Goal: Task Accomplishment & Management: Complete application form

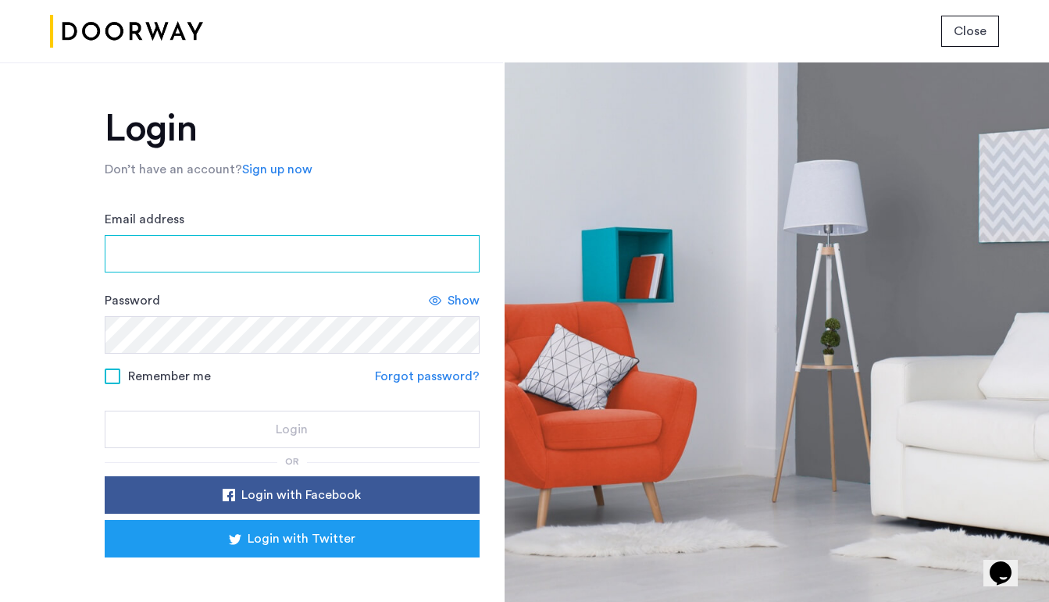
type input "**********"
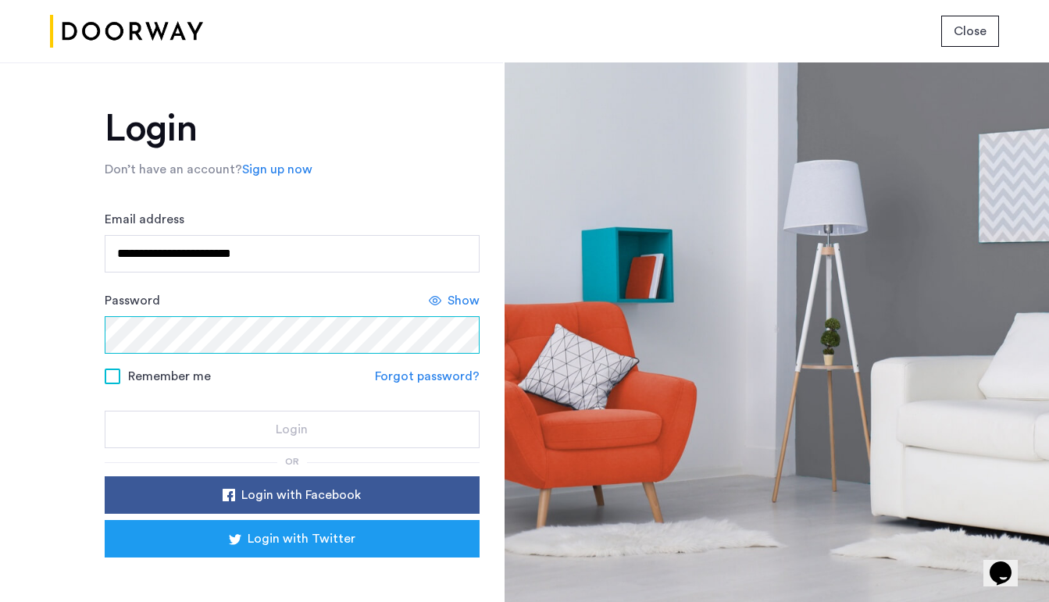
click at [289, 430] on button "Login" at bounding box center [292, 429] width 375 height 37
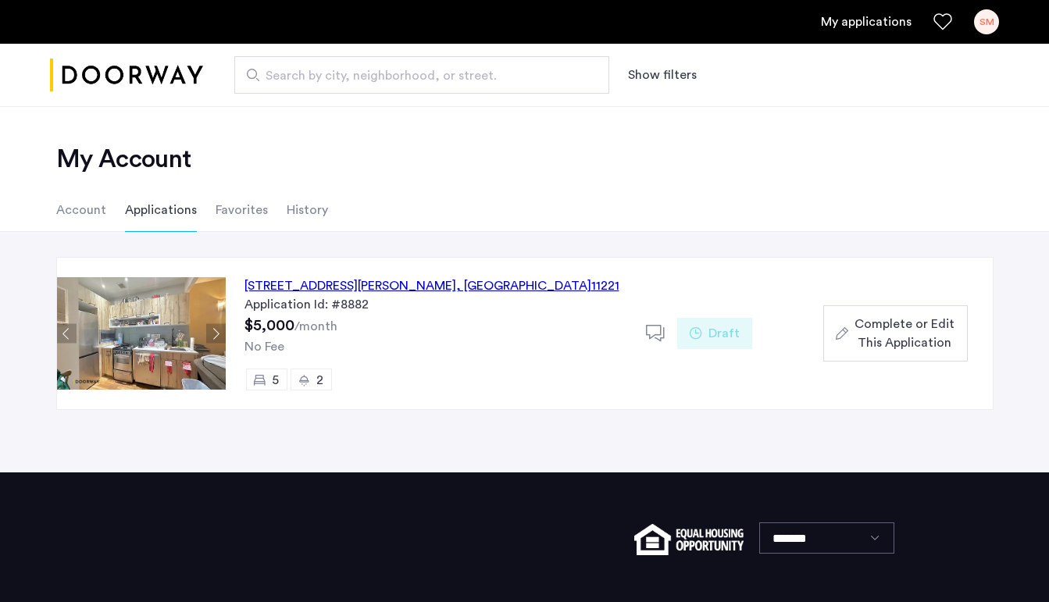
click at [883, 330] on span "Complete or Edit This Application" at bounding box center [904, 333] width 100 height 37
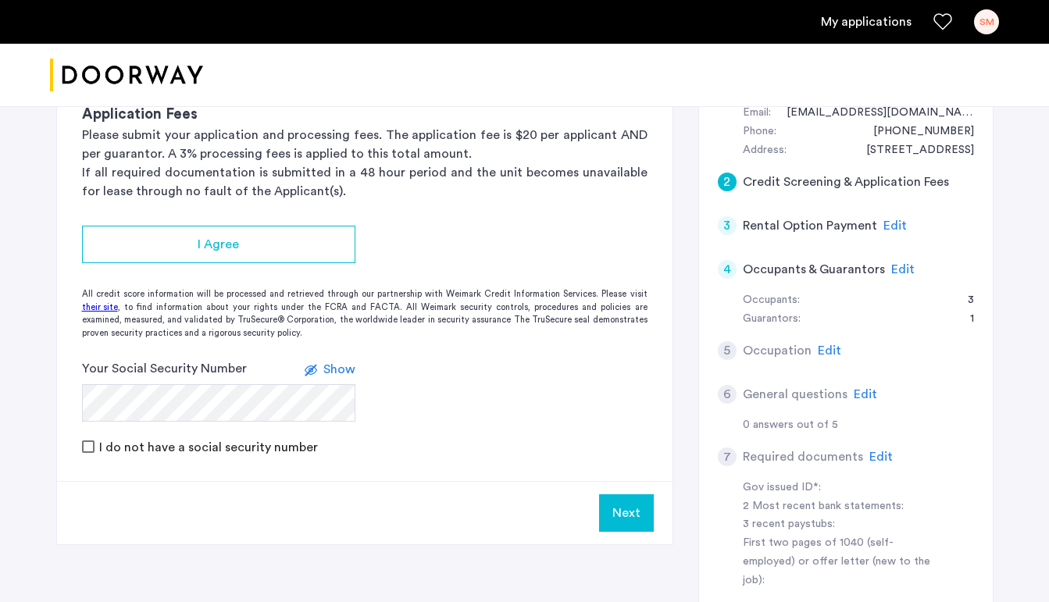
scroll to position [194, 0]
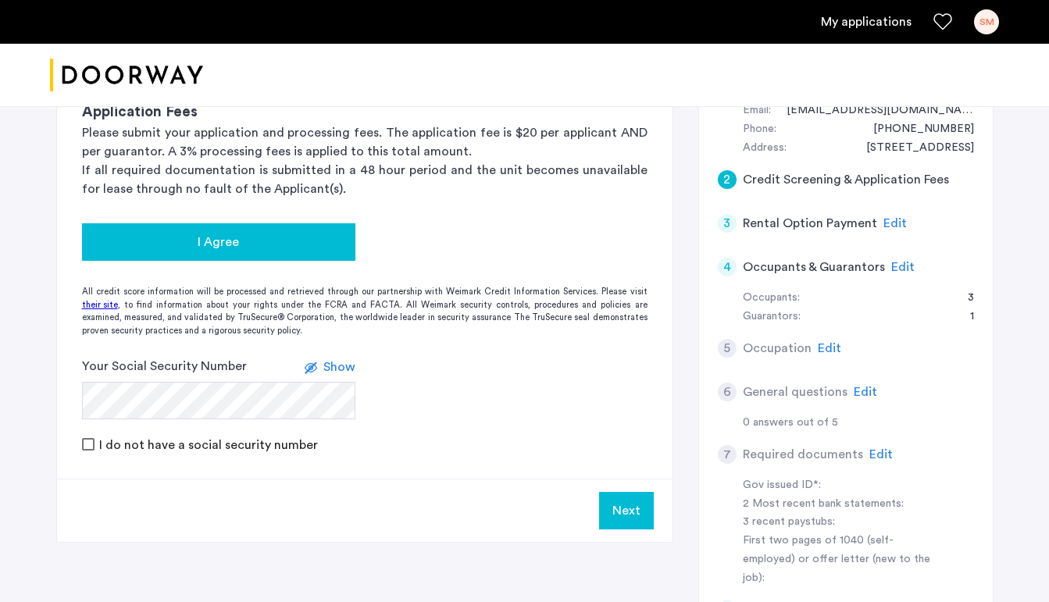
click at [288, 258] on button "I Agree" at bounding box center [218, 241] width 273 height 37
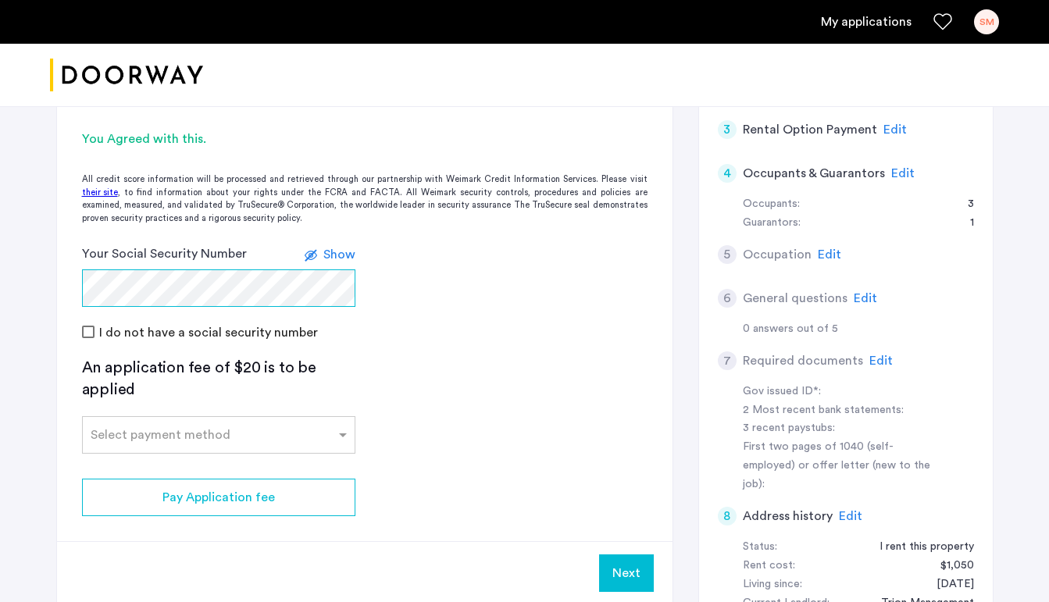
scroll to position [291, 0]
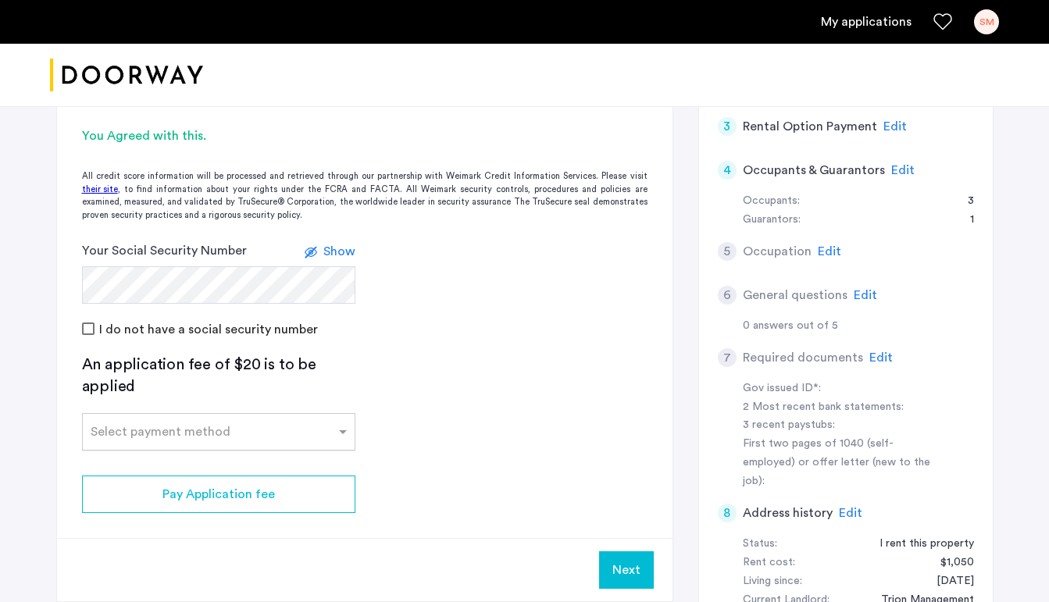
click at [177, 419] on div at bounding box center [219, 427] width 272 height 19
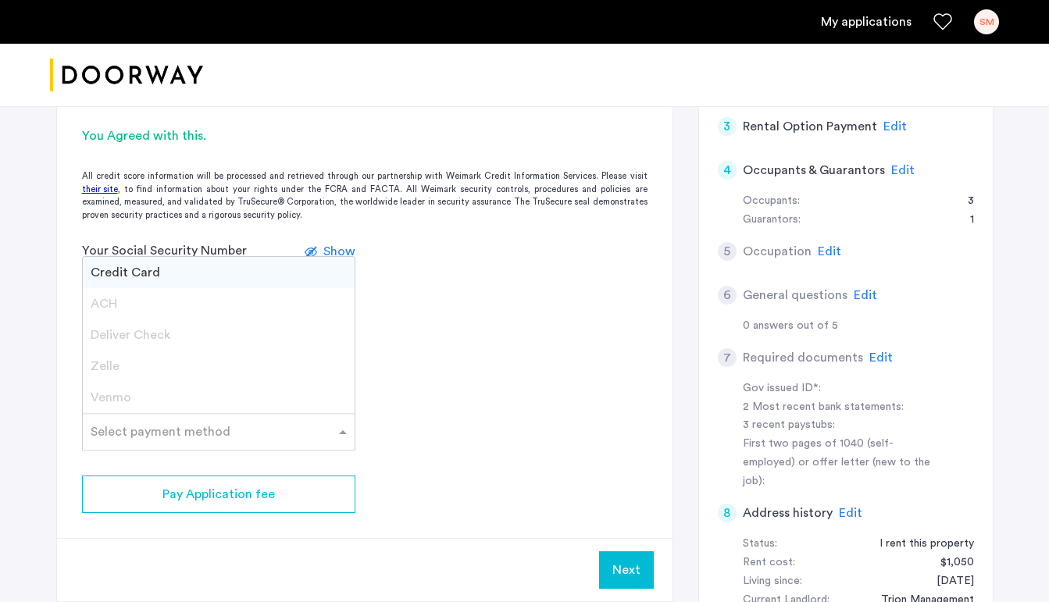
click at [168, 269] on div "Credit Card" at bounding box center [219, 272] width 272 height 31
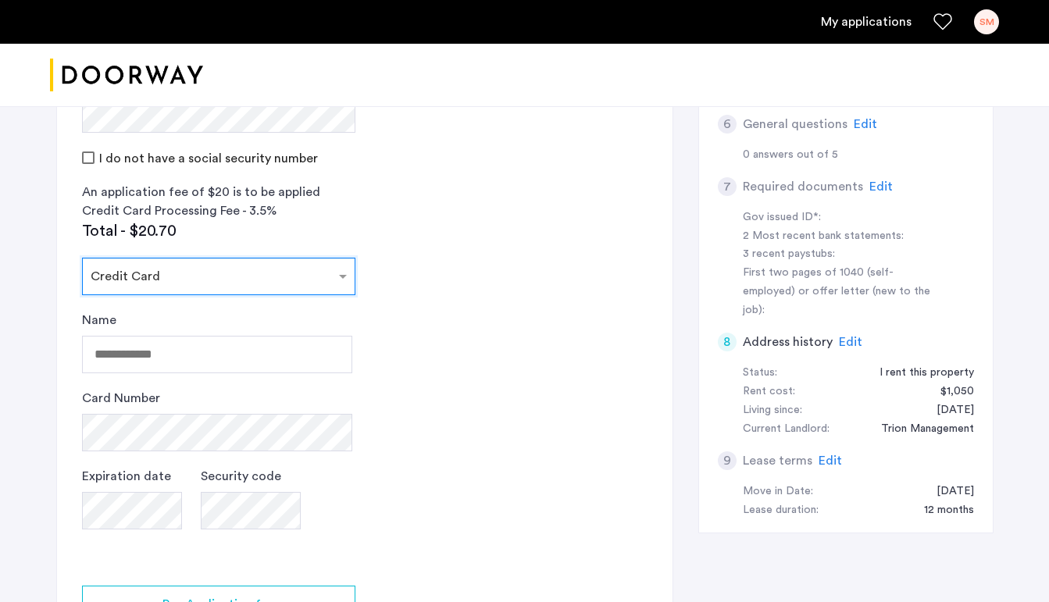
scroll to position [476, 0]
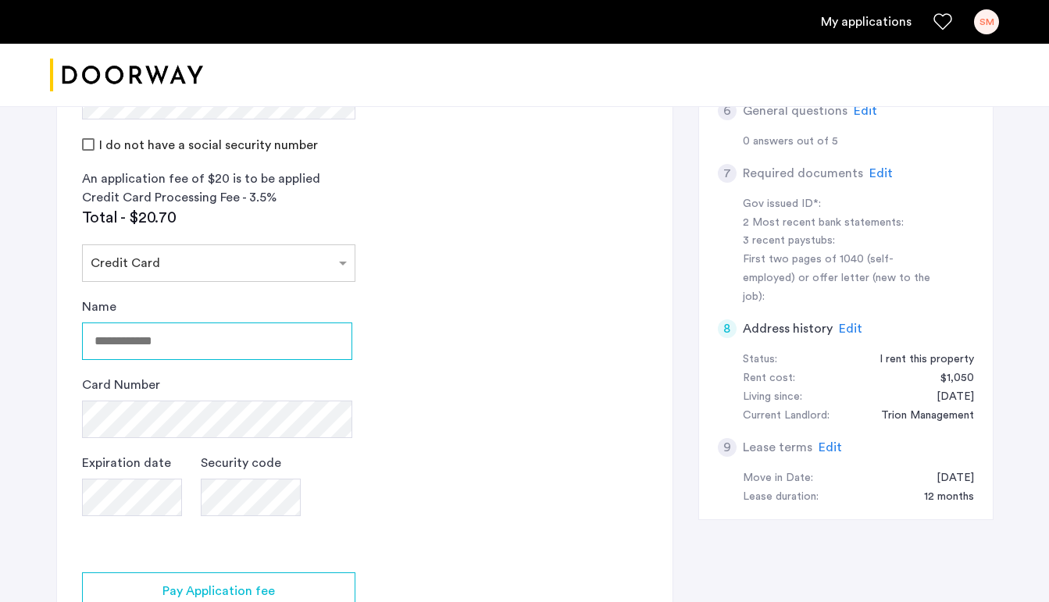
click at [130, 335] on input "Name" at bounding box center [217, 341] width 270 height 37
type input "**********"
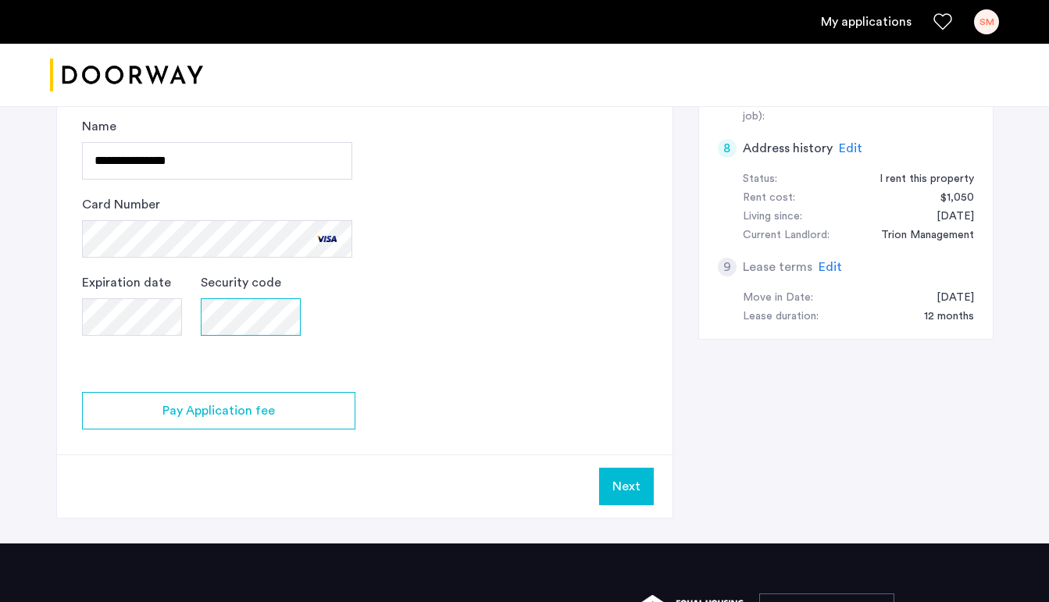
scroll to position [655, 0]
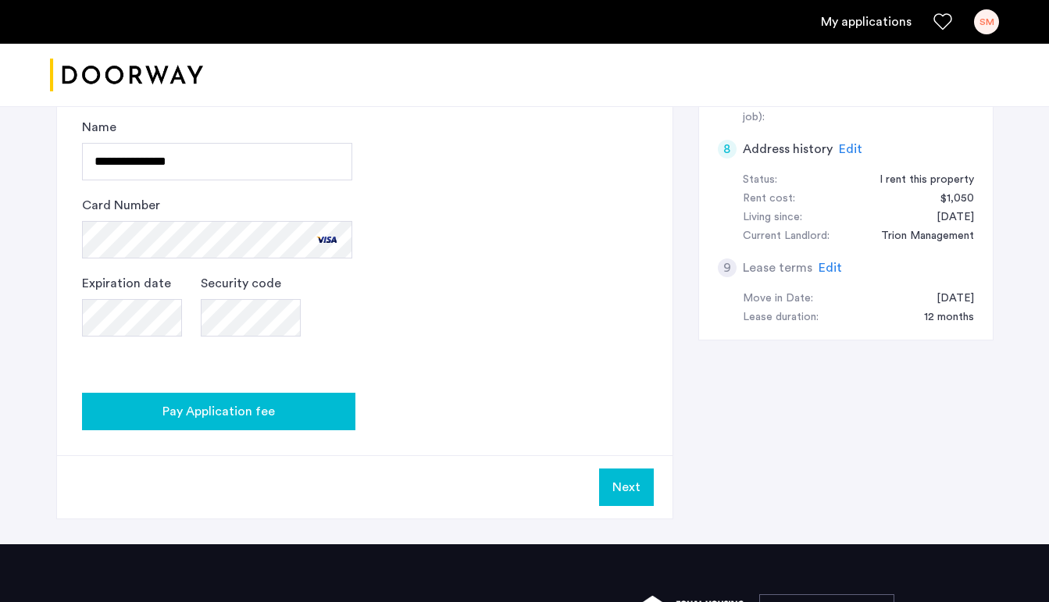
click at [297, 408] on div "Pay Application fee" at bounding box center [218, 411] width 248 height 19
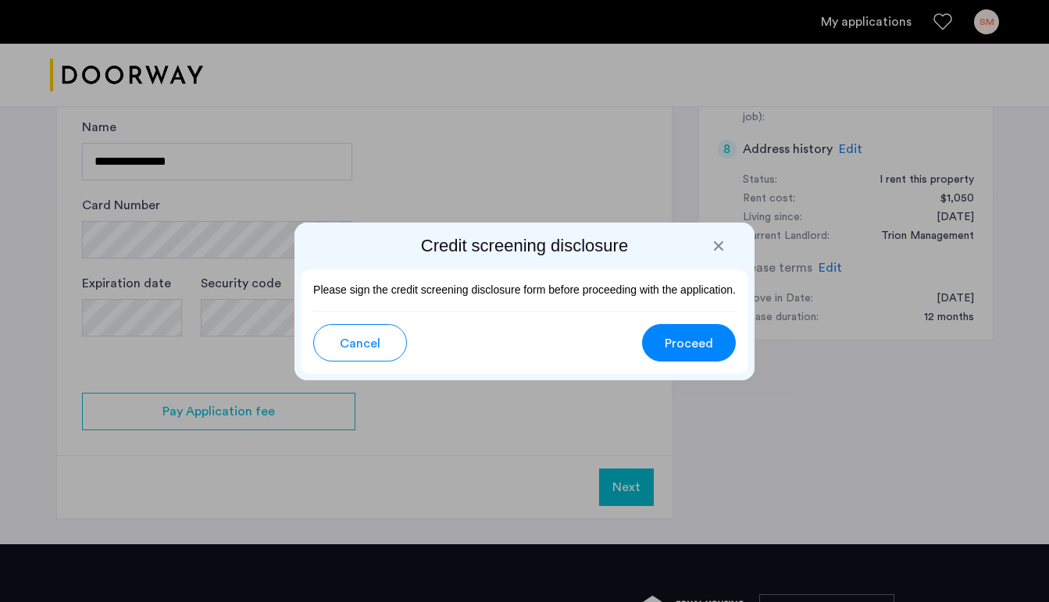
click at [691, 348] on span "Proceed" at bounding box center [689, 343] width 48 height 19
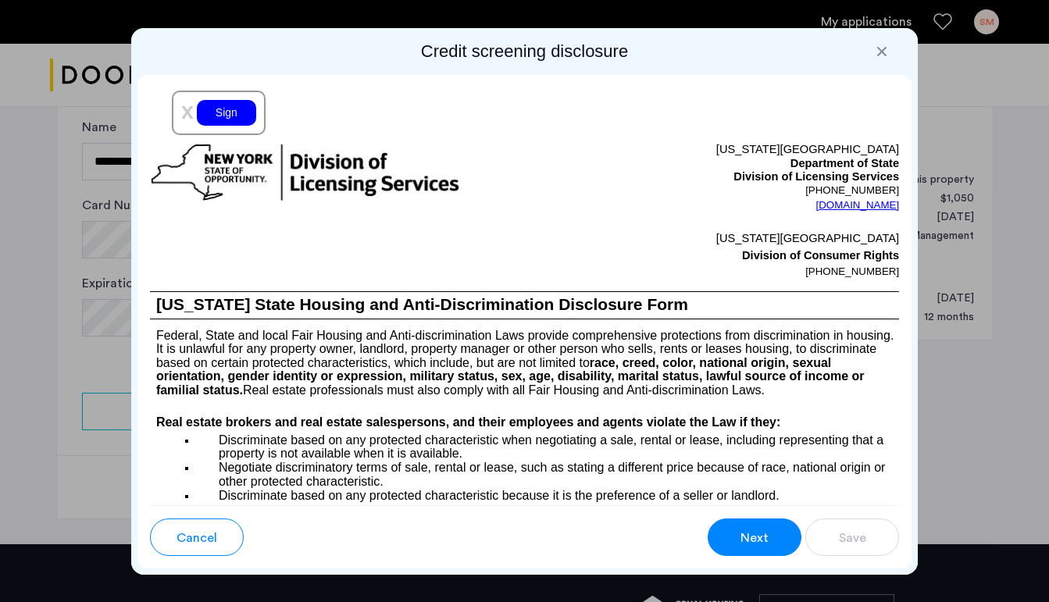
scroll to position [1977, 0]
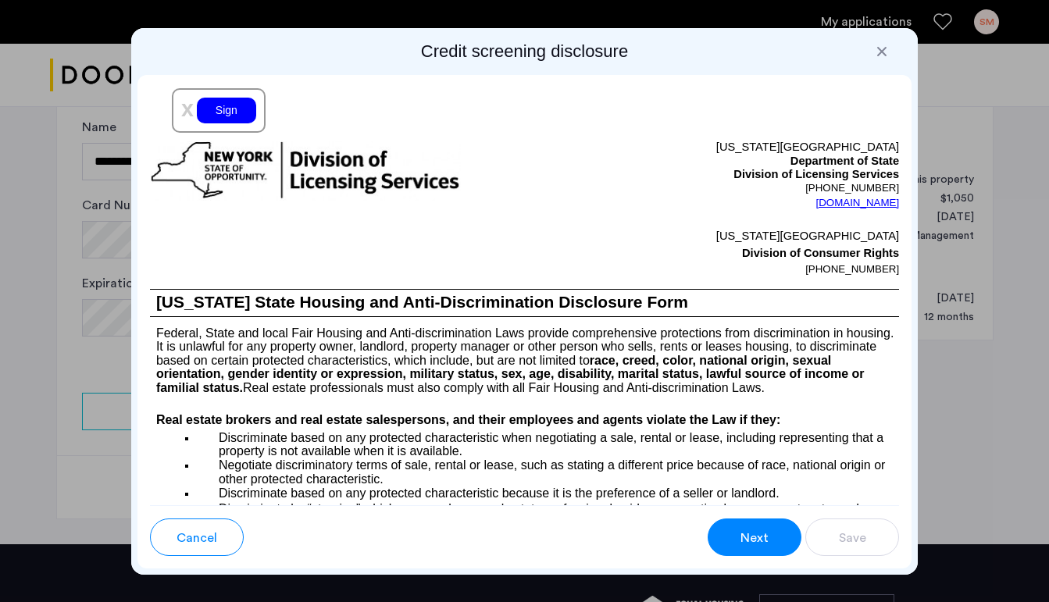
click at [226, 123] on div "Sign" at bounding box center [226, 111] width 59 height 26
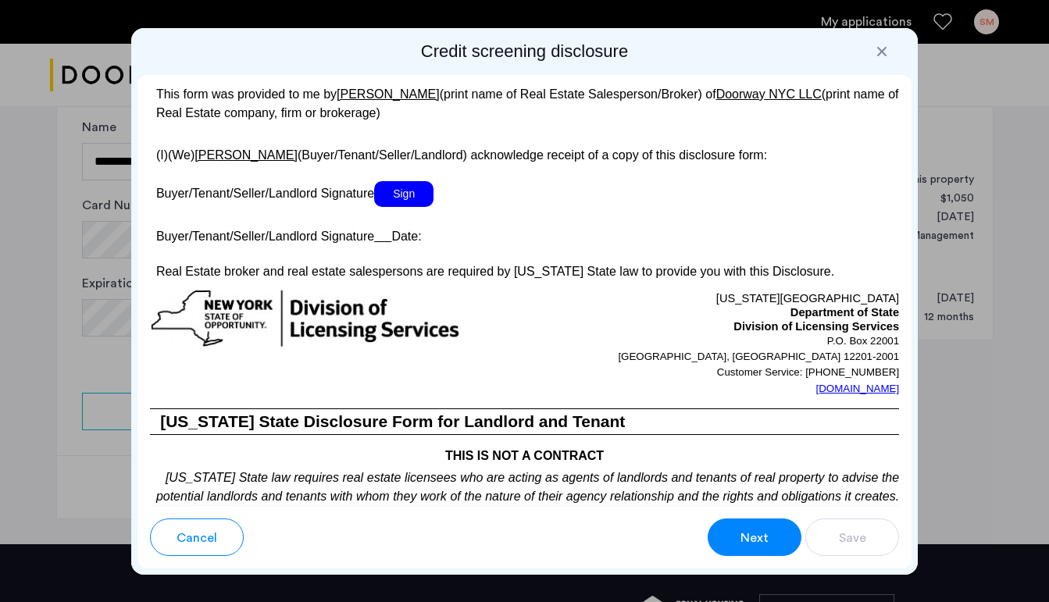
scroll to position [3044, 0]
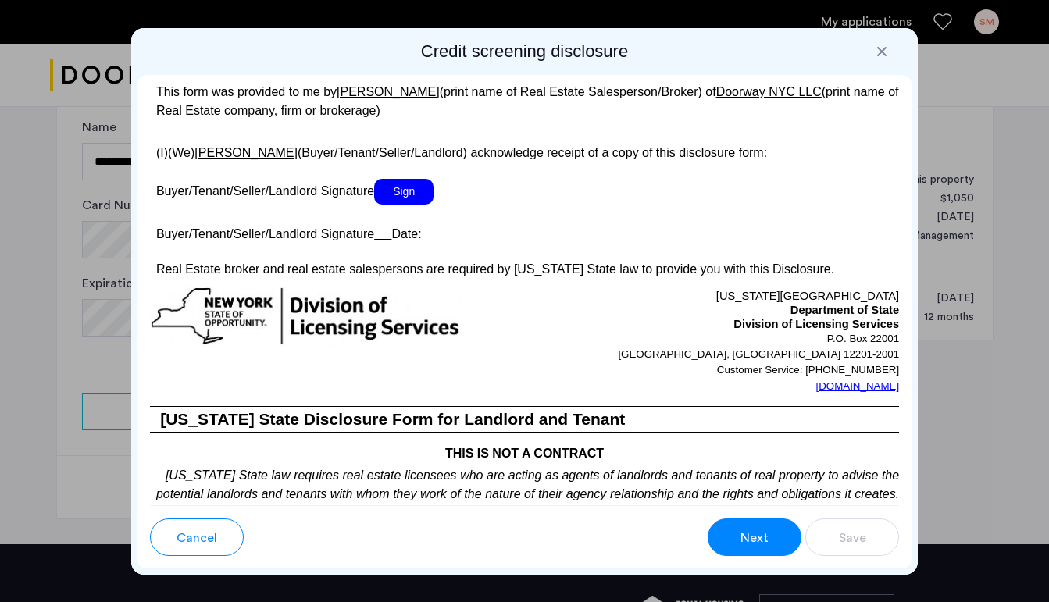
click at [400, 205] on span "Sign" at bounding box center [403, 192] width 59 height 26
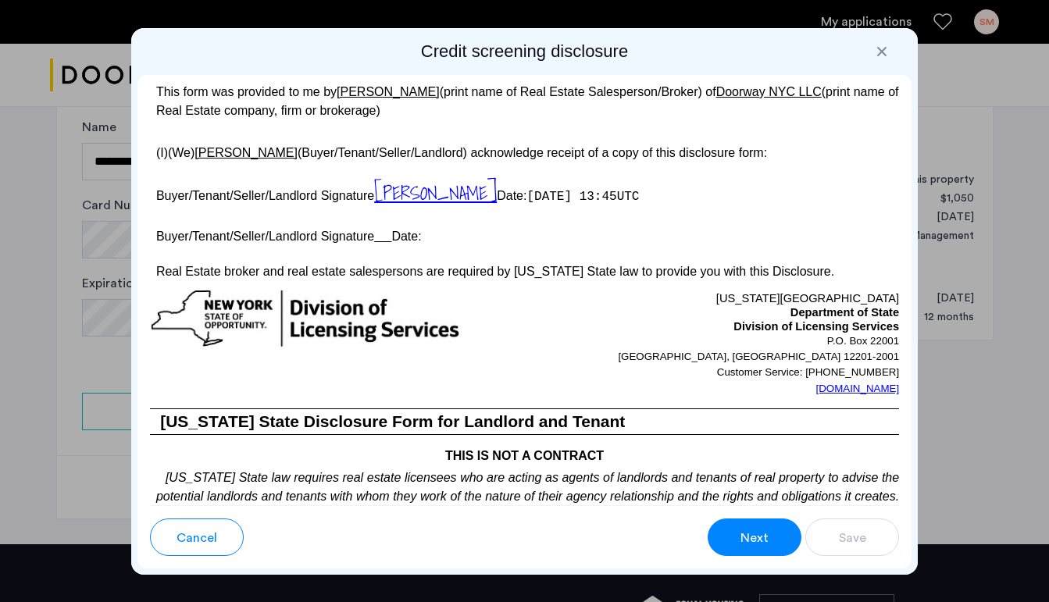
click at [386, 243] on u at bounding box center [382, 236] width 17 height 13
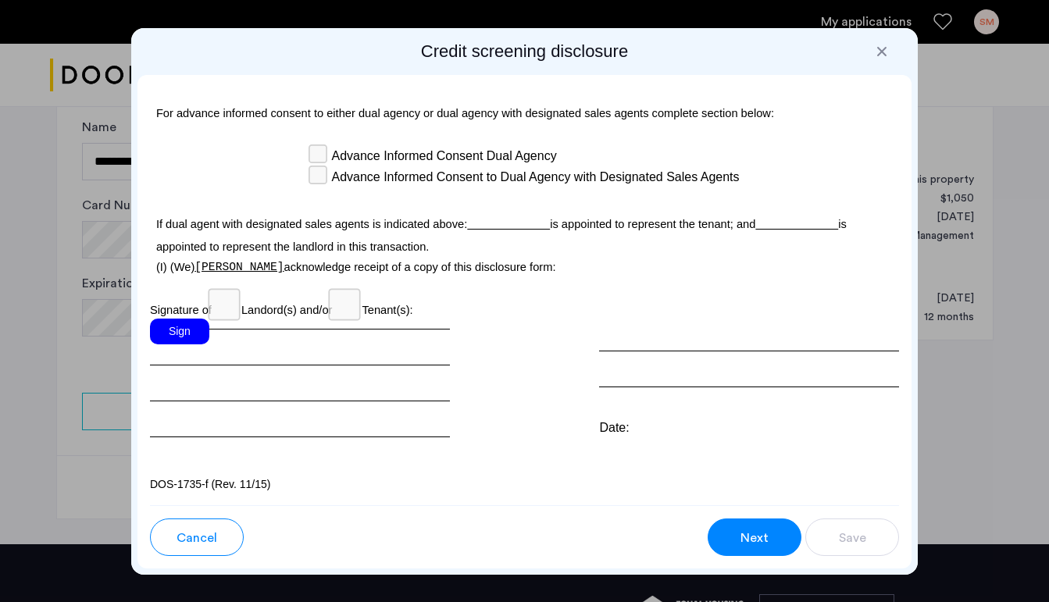
scroll to position [4793, 0]
click at [184, 344] on div "Sign" at bounding box center [179, 332] width 59 height 26
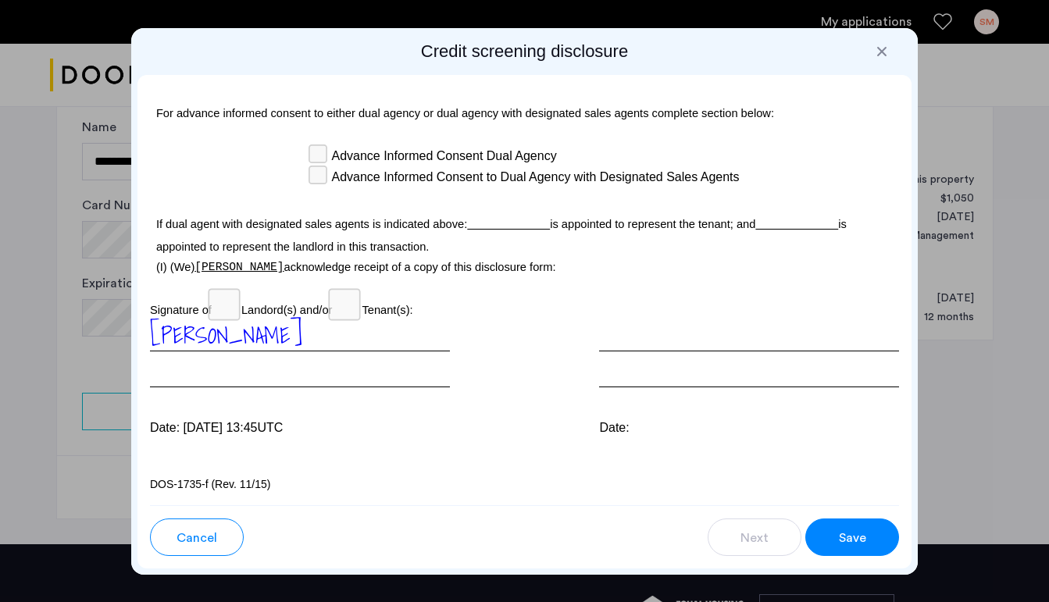
scroll to position [4830, 0]
click at [820, 537] on button "Save" at bounding box center [852, 537] width 94 height 37
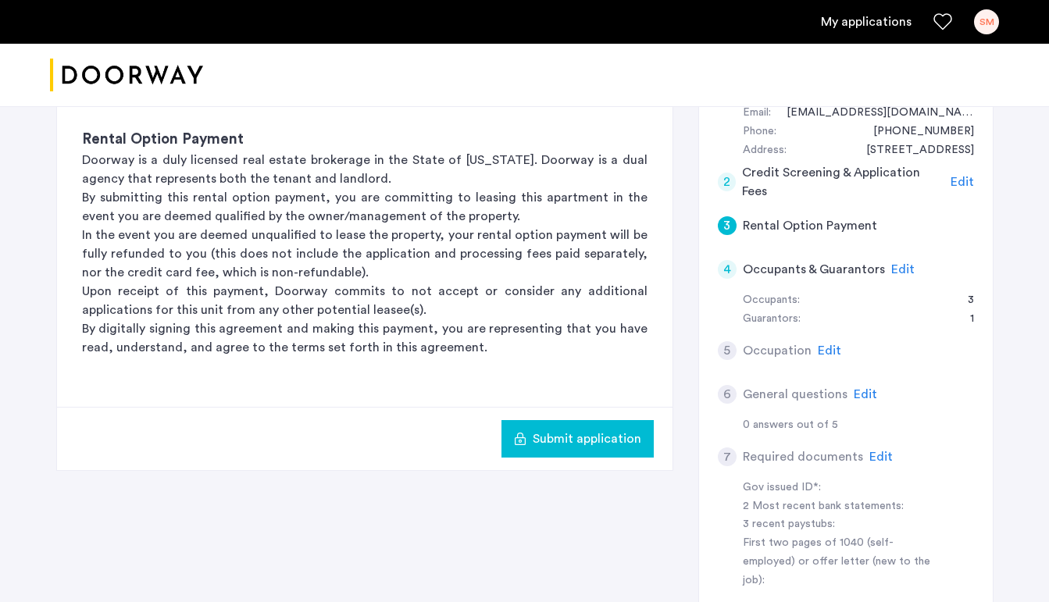
scroll to position [196, 0]
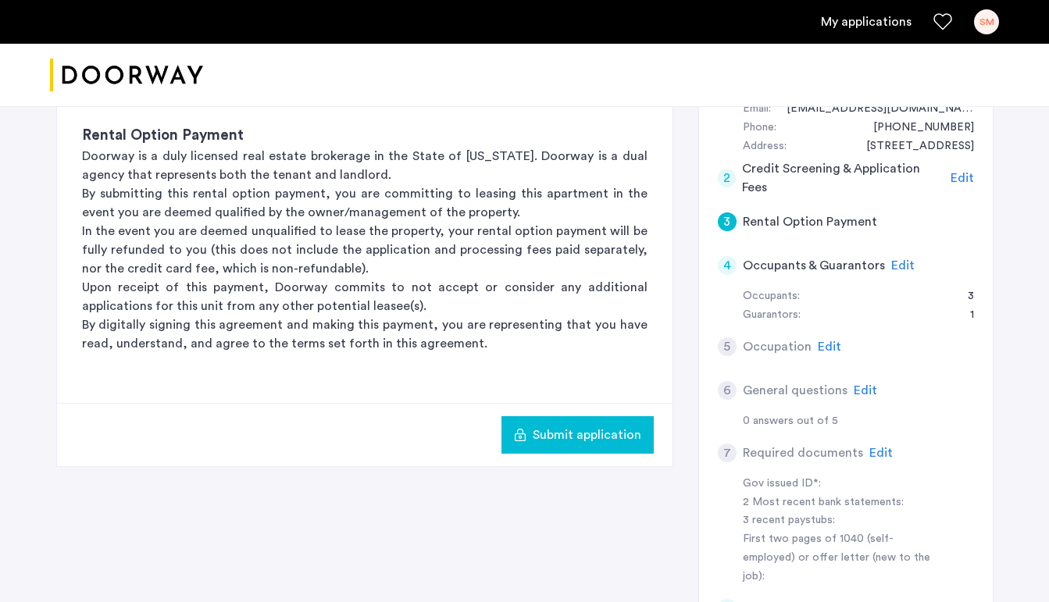
click at [565, 436] on span "Submit application" at bounding box center [587, 435] width 109 height 19
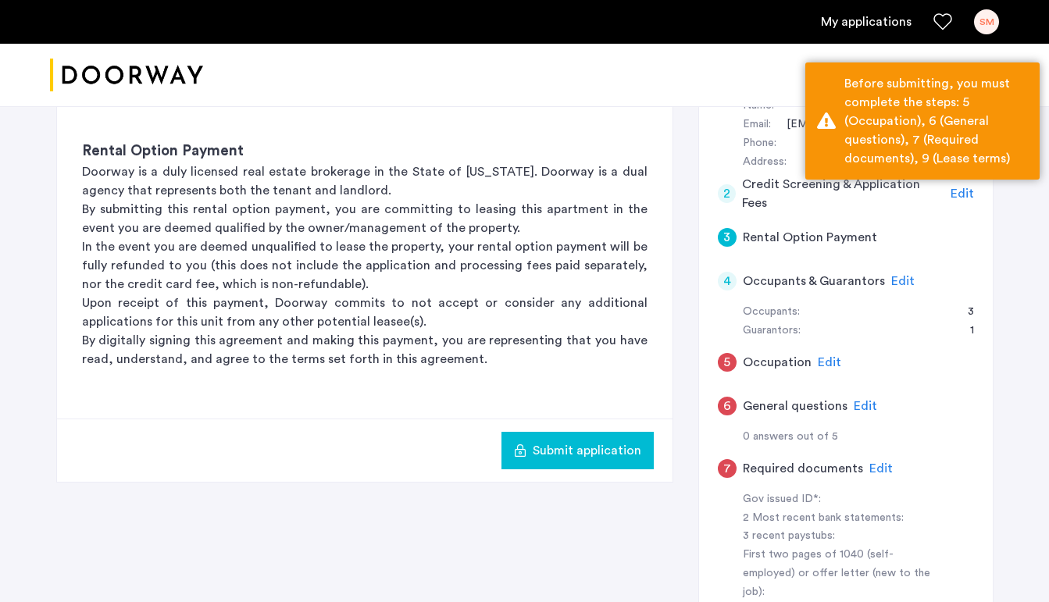
scroll to position [181, 0]
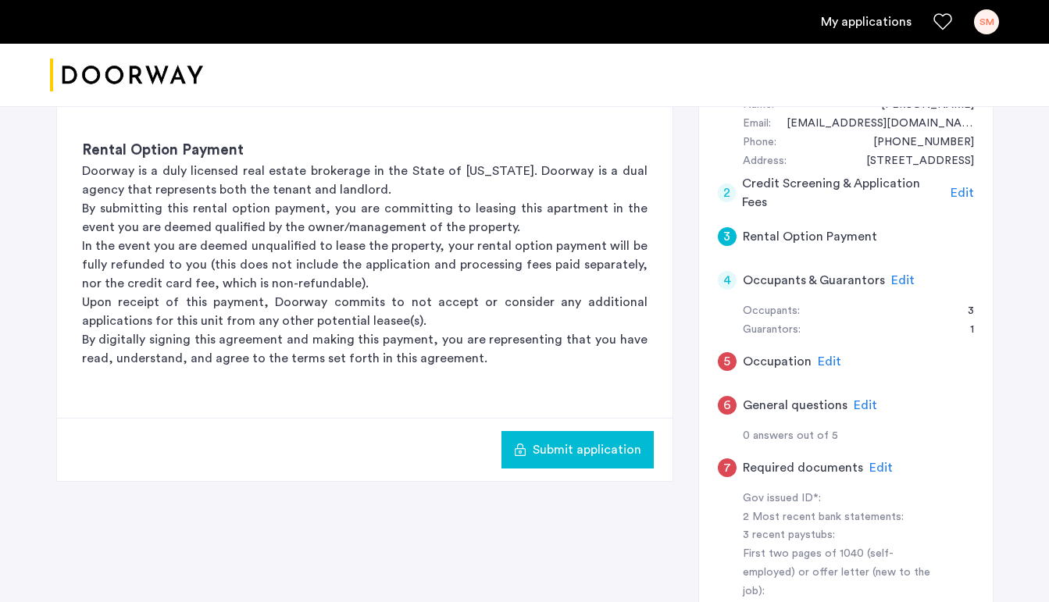
click at [818, 356] on span "Edit" at bounding box center [829, 361] width 23 height 12
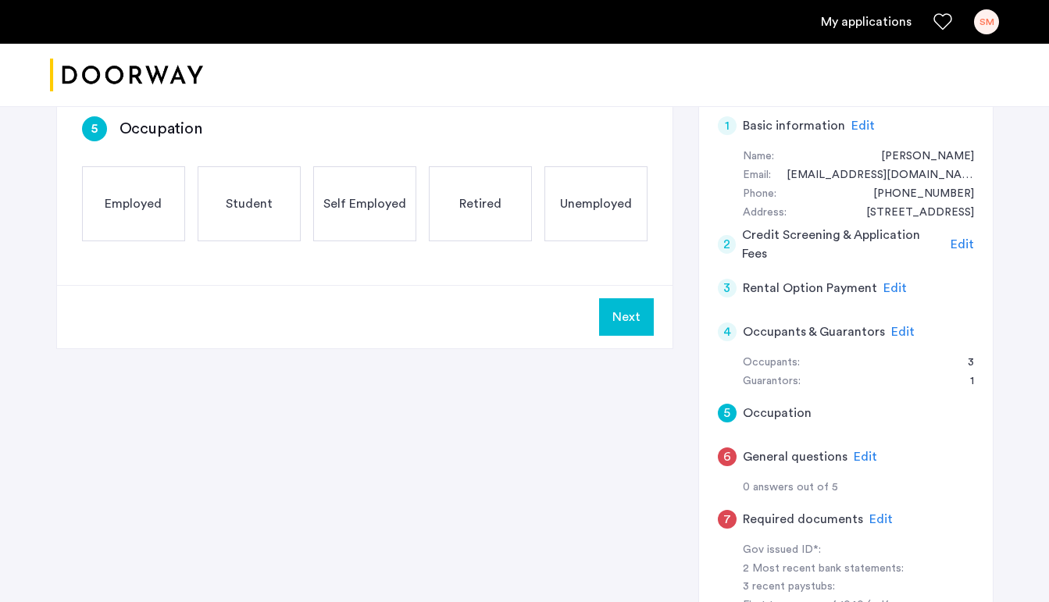
scroll to position [119, 0]
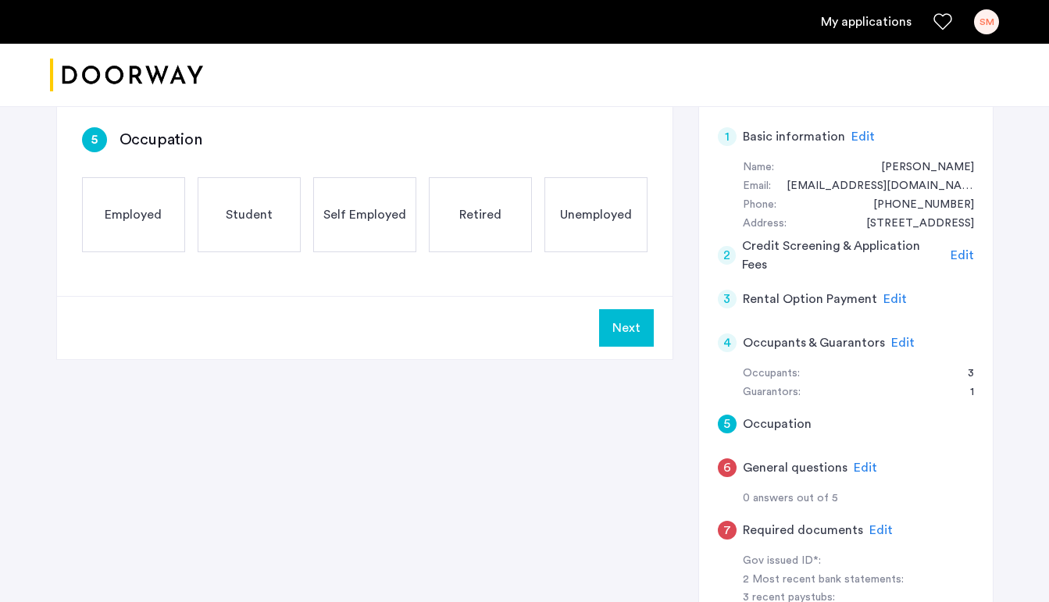
click at [571, 226] on div "Unemployed" at bounding box center [595, 214] width 103 height 75
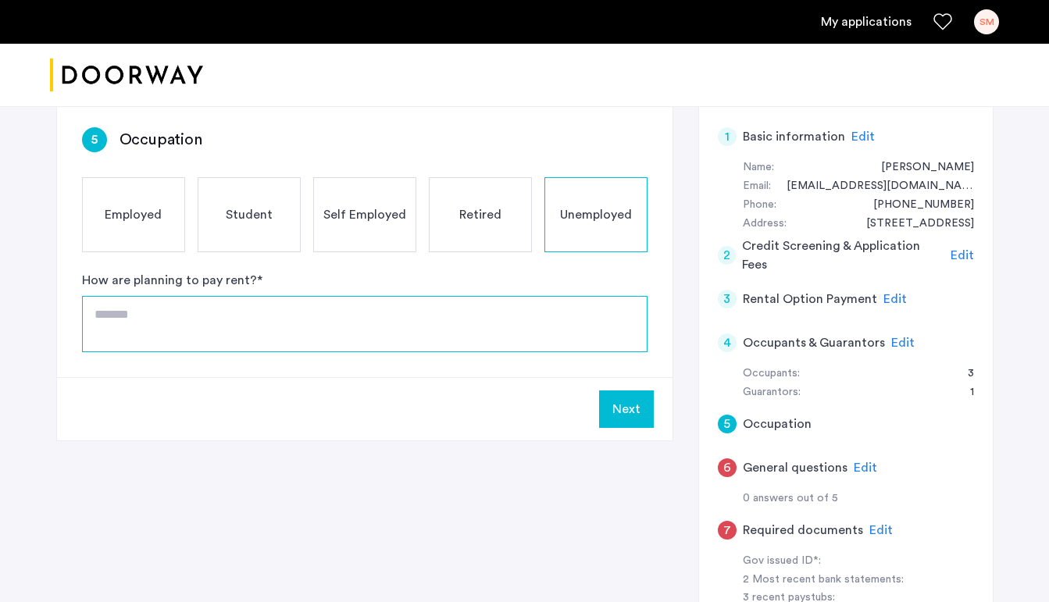
click at [353, 322] on textarea at bounding box center [364, 324] width 565 height 56
drag, startPoint x: 251, startPoint y: 317, endPoint x: 89, endPoint y: 309, distance: 162.6
click at [89, 309] on textarea "**********" at bounding box center [364, 324] width 565 height 56
type textarea "**********"
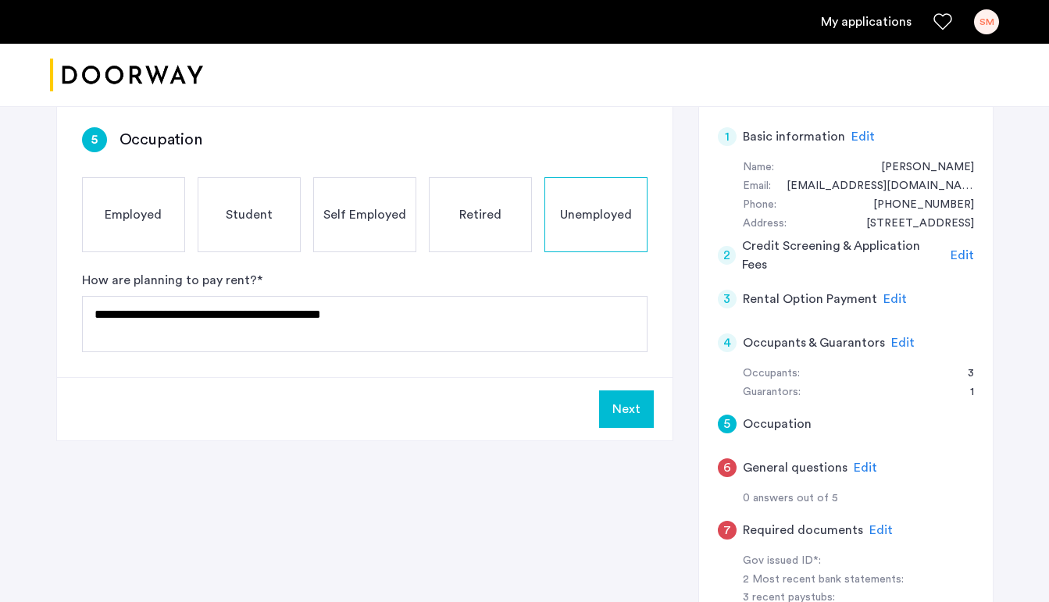
click at [629, 409] on button "Next" at bounding box center [626, 408] width 55 height 37
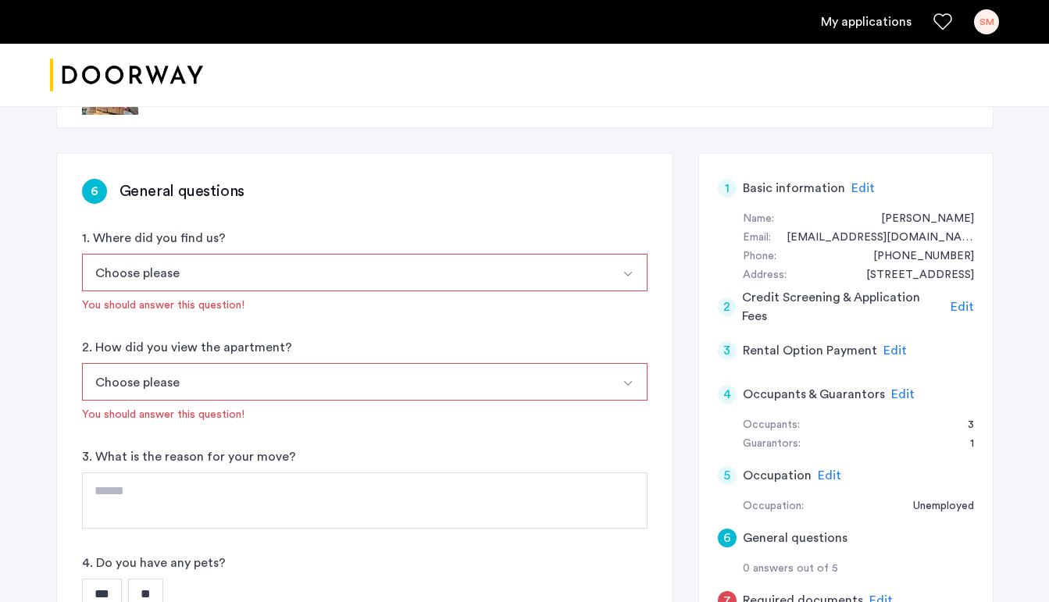
scroll to position [68, 0]
click at [507, 279] on button "Choose please" at bounding box center [346, 271] width 529 height 37
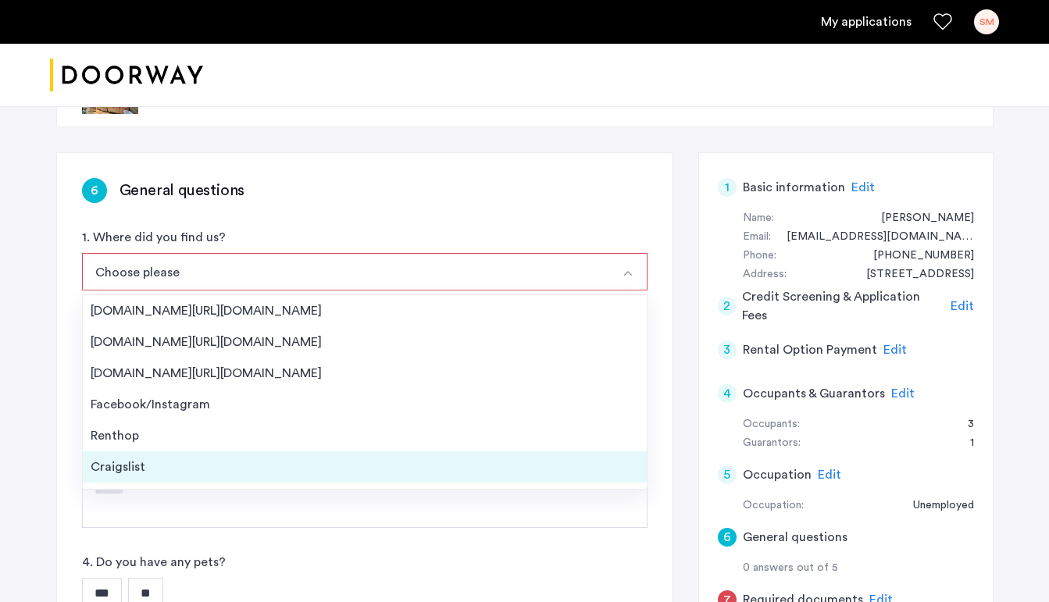
click at [297, 462] on div "Craigslist" at bounding box center [365, 467] width 548 height 19
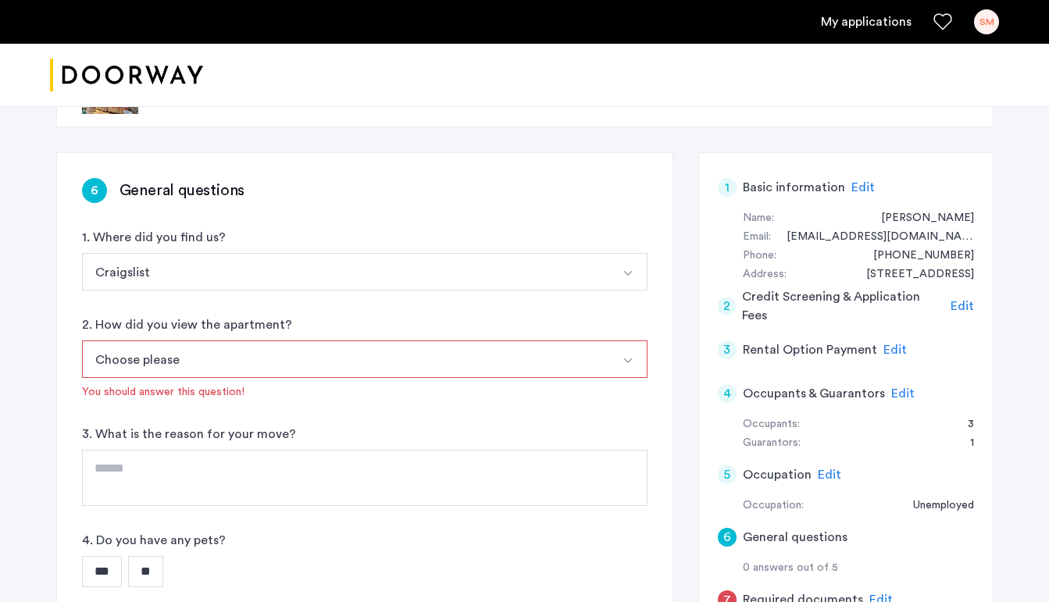
click at [267, 356] on button "Choose please" at bounding box center [346, 359] width 529 height 37
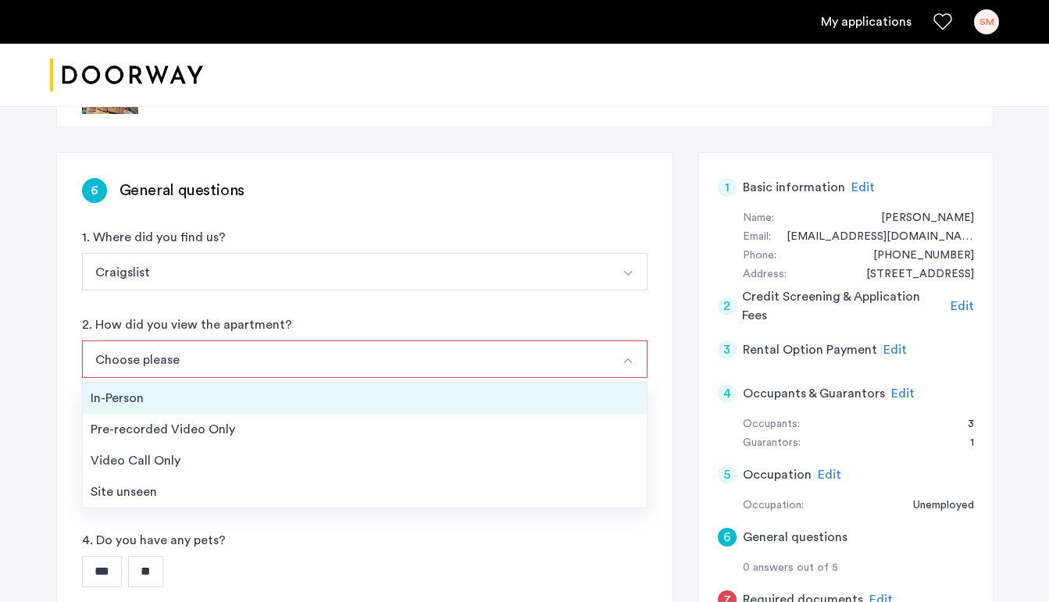
click at [241, 396] on div "In-Person" at bounding box center [365, 398] width 548 height 19
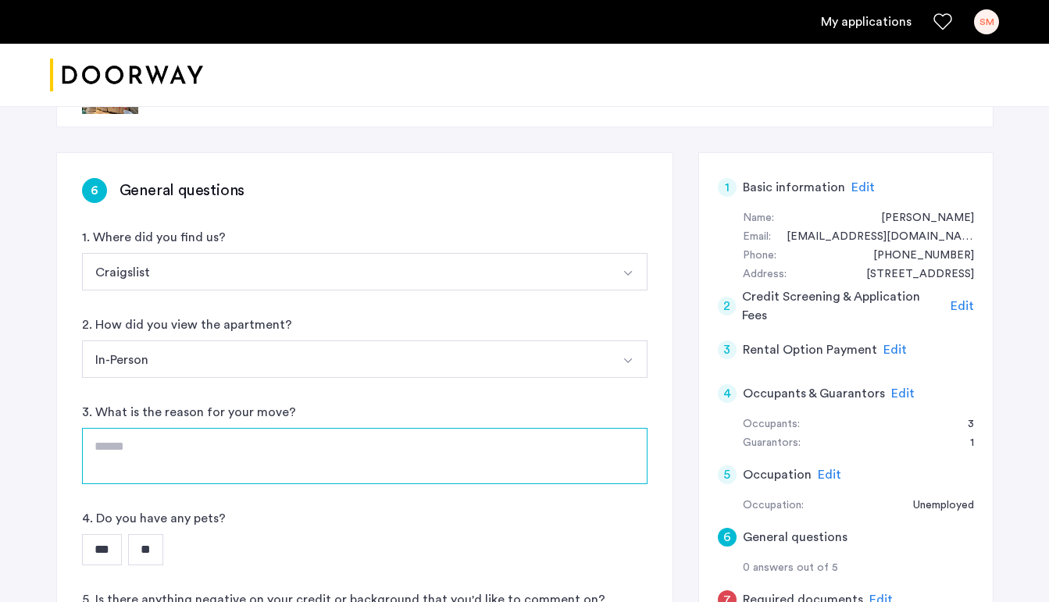
click at [245, 434] on textarea at bounding box center [364, 456] width 565 height 56
type textarea "*"
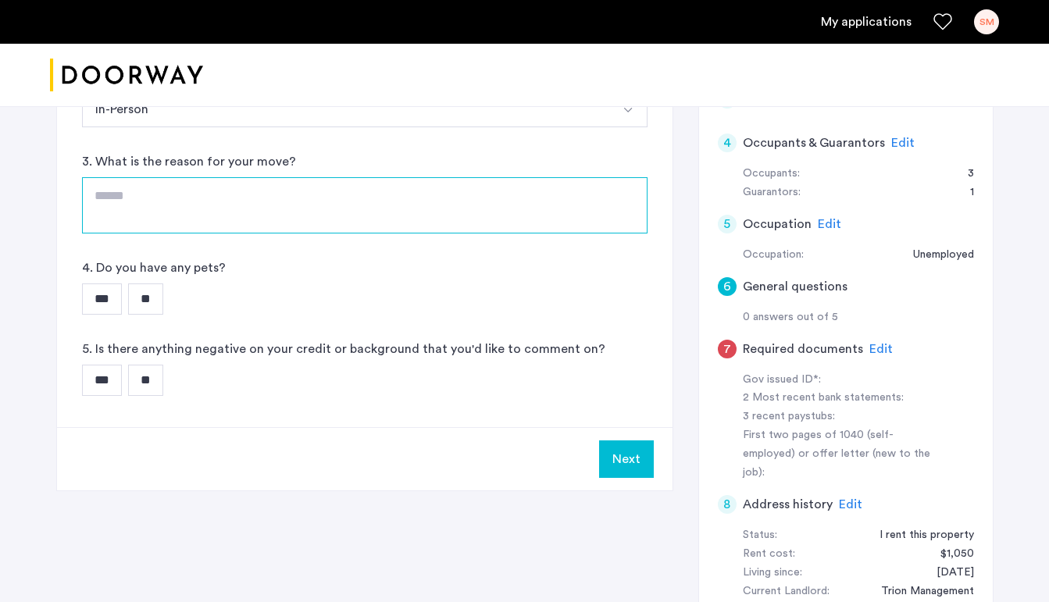
scroll to position [344, 0]
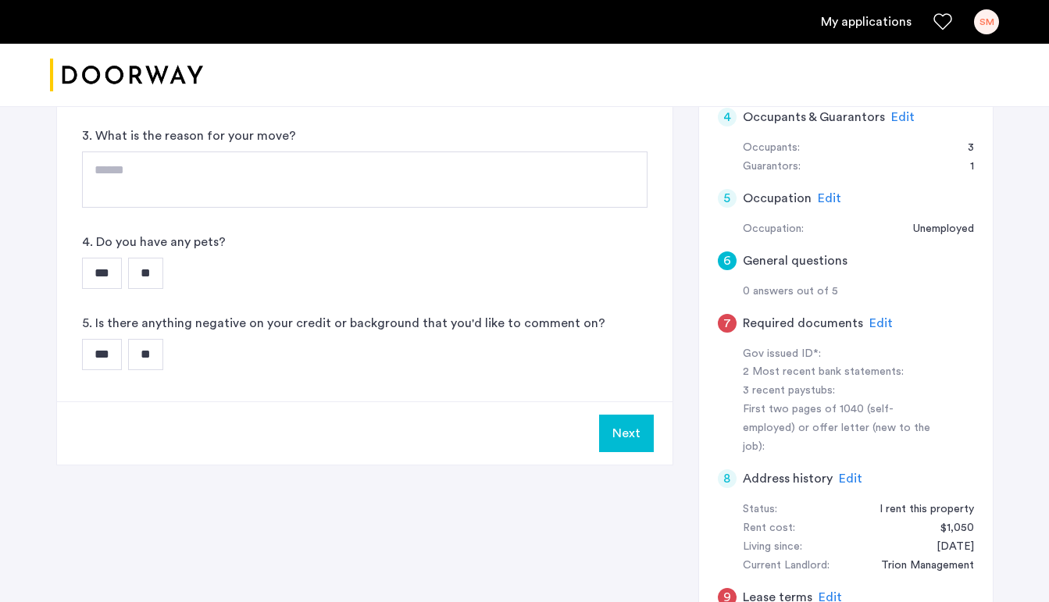
click at [105, 273] on input "***" at bounding box center [102, 273] width 40 height 31
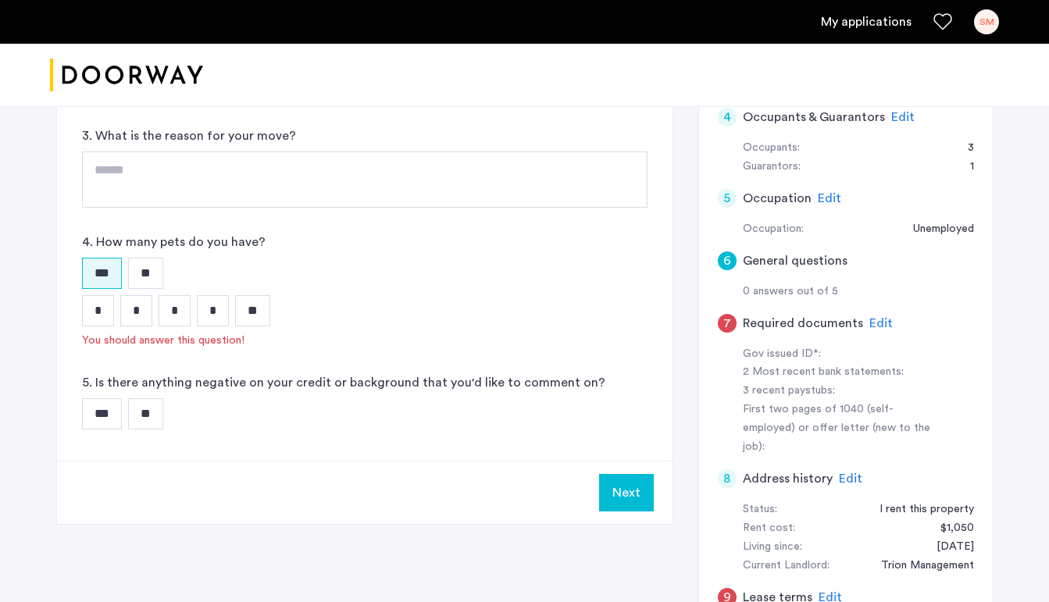
click at [132, 316] on input "*" at bounding box center [136, 310] width 32 height 31
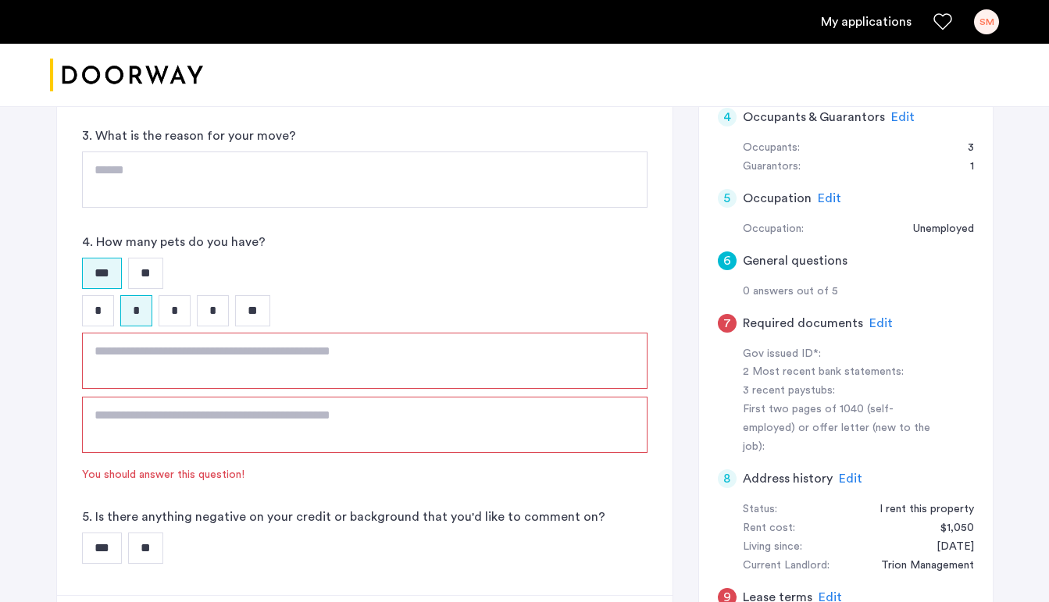
click at [156, 271] on input "**" at bounding box center [145, 273] width 35 height 31
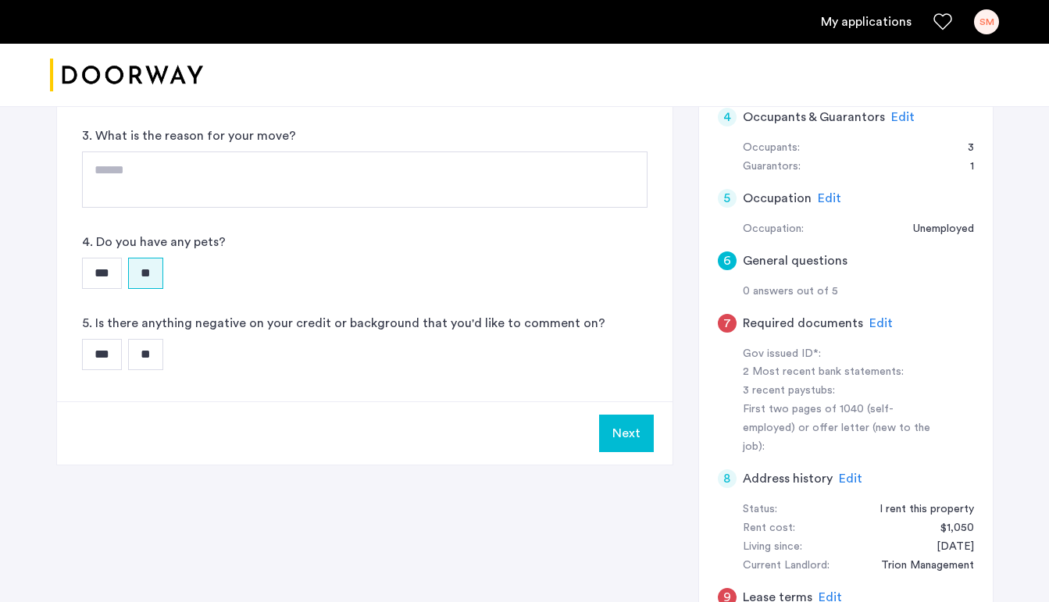
click at [150, 352] on input "**" at bounding box center [145, 354] width 35 height 31
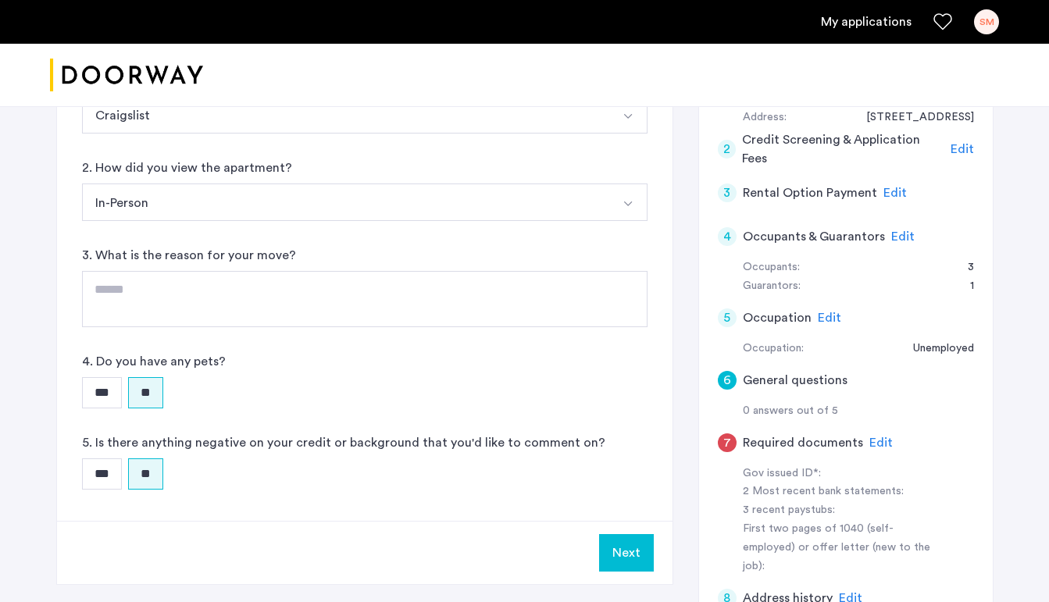
scroll to position [194, 0]
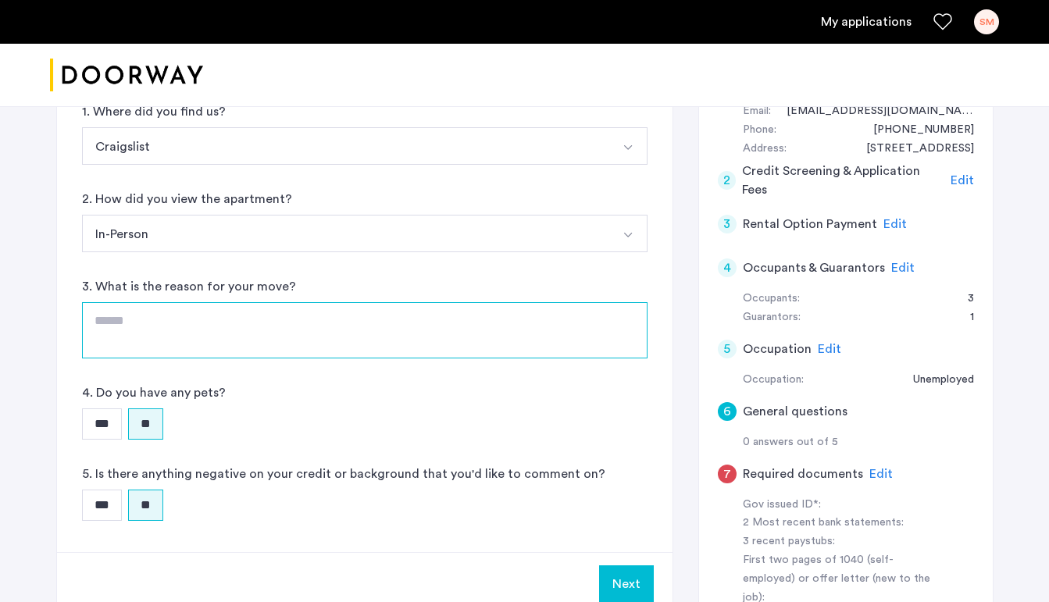
click at [132, 323] on textarea at bounding box center [364, 330] width 565 height 56
type textarea "*"
type textarea "**********"
drag, startPoint x: 219, startPoint y: 325, endPoint x: 95, endPoint y: 316, distance: 123.7
click at [95, 316] on textarea "**********" at bounding box center [364, 330] width 565 height 56
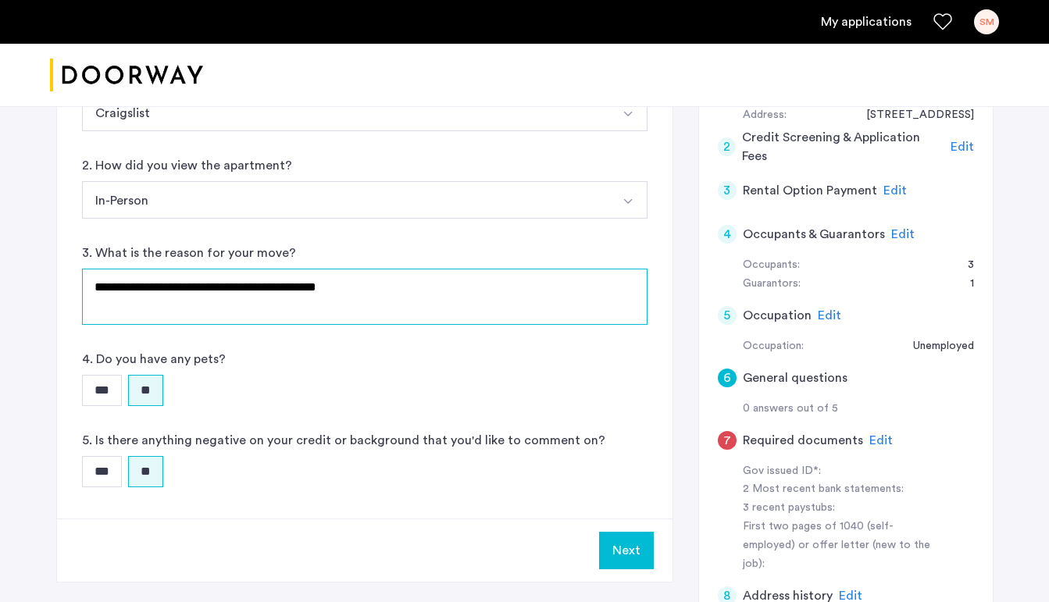
scroll to position [230, 0]
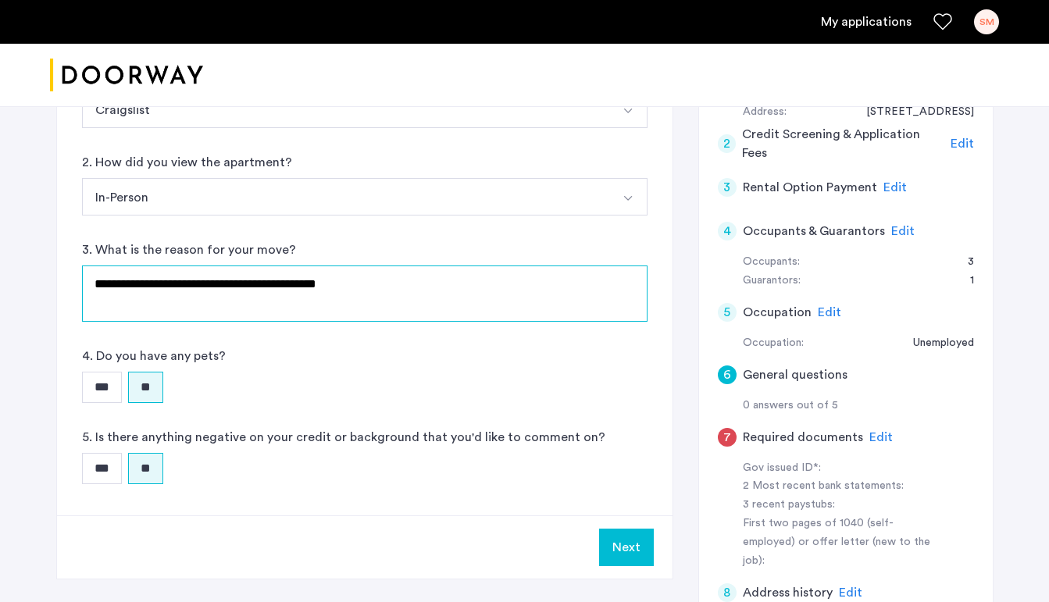
click at [237, 291] on textarea "**********" at bounding box center [364, 294] width 565 height 56
type textarea "**********"
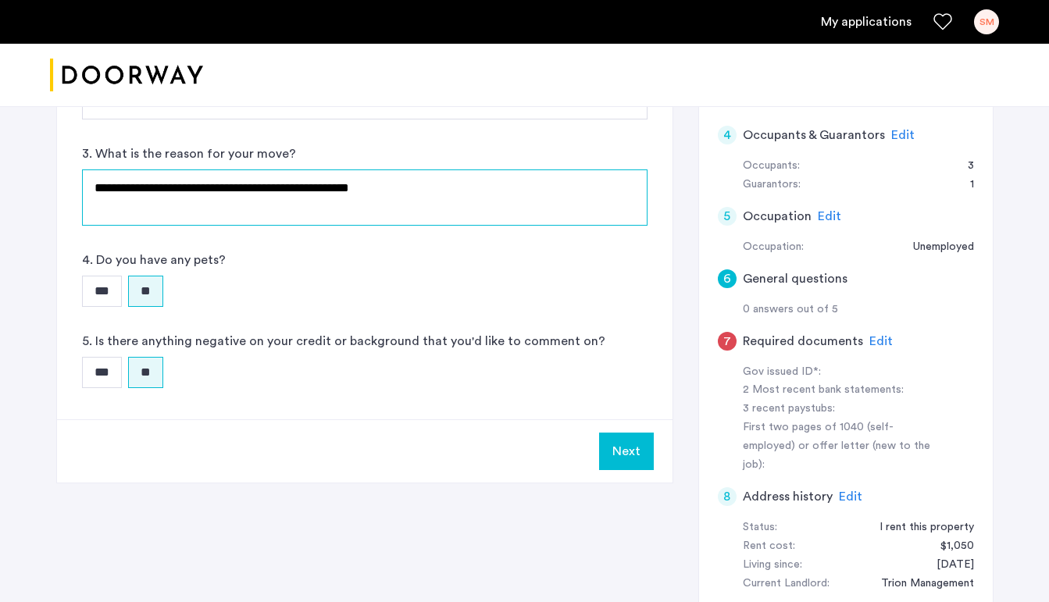
scroll to position [345, 0]
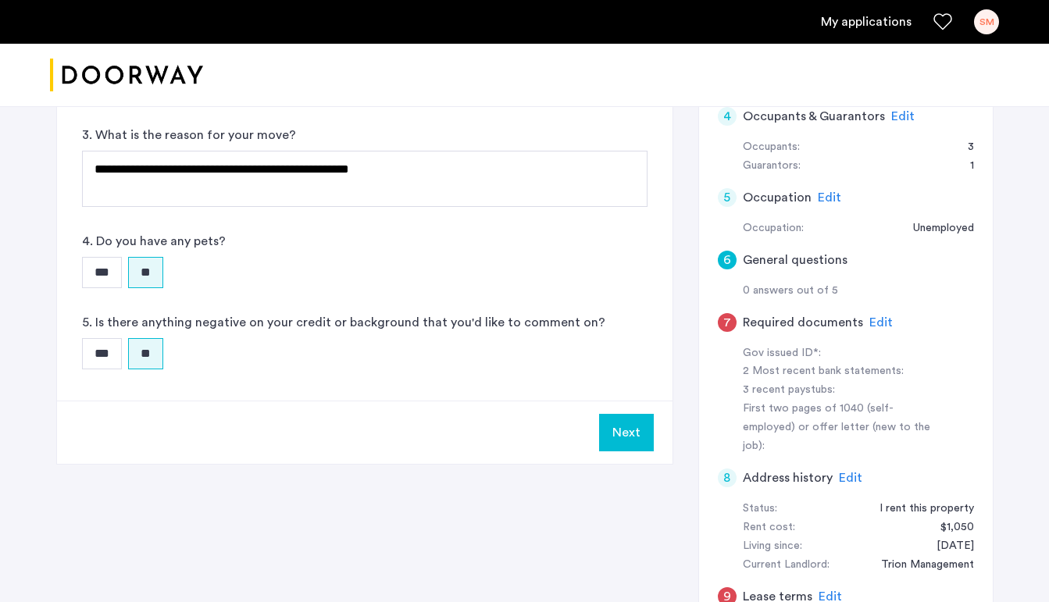
click at [610, 439] on button "Next" at bounding box center [626, 432] width 55 height 37
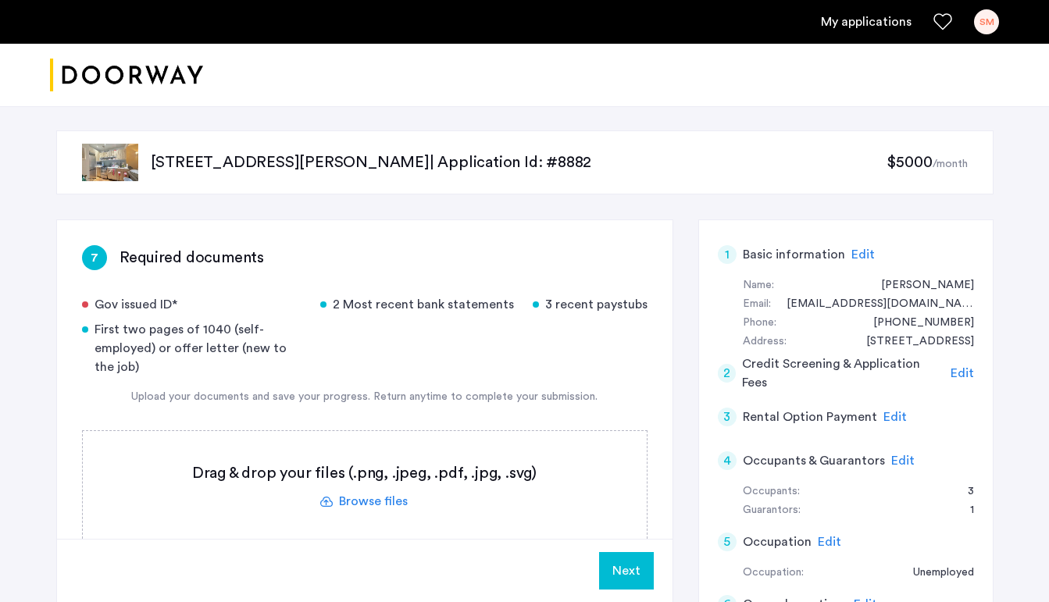
scroll to position [0, 0]
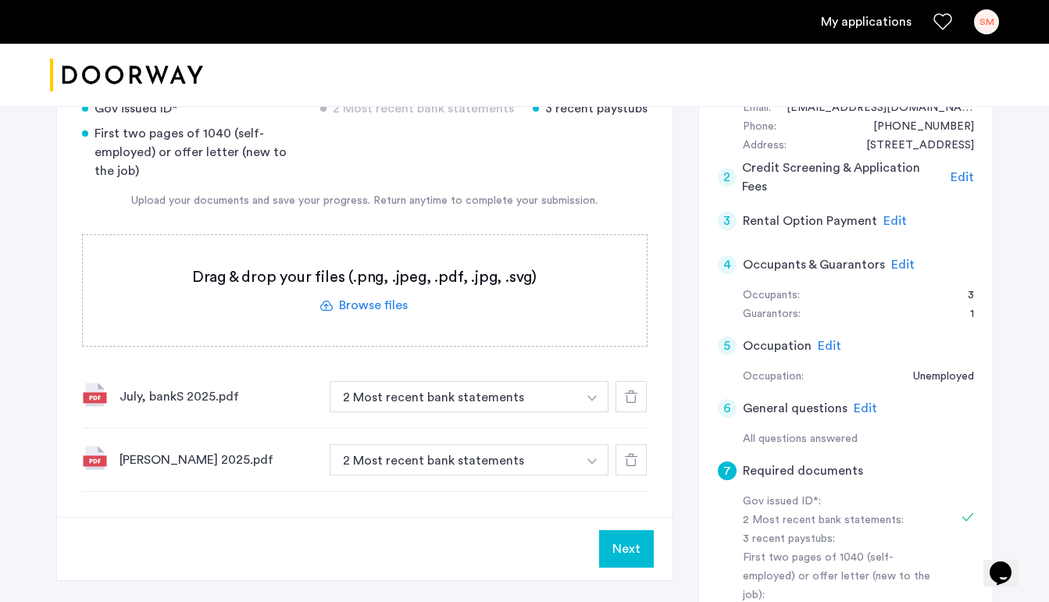
scroll to position [204, 0]
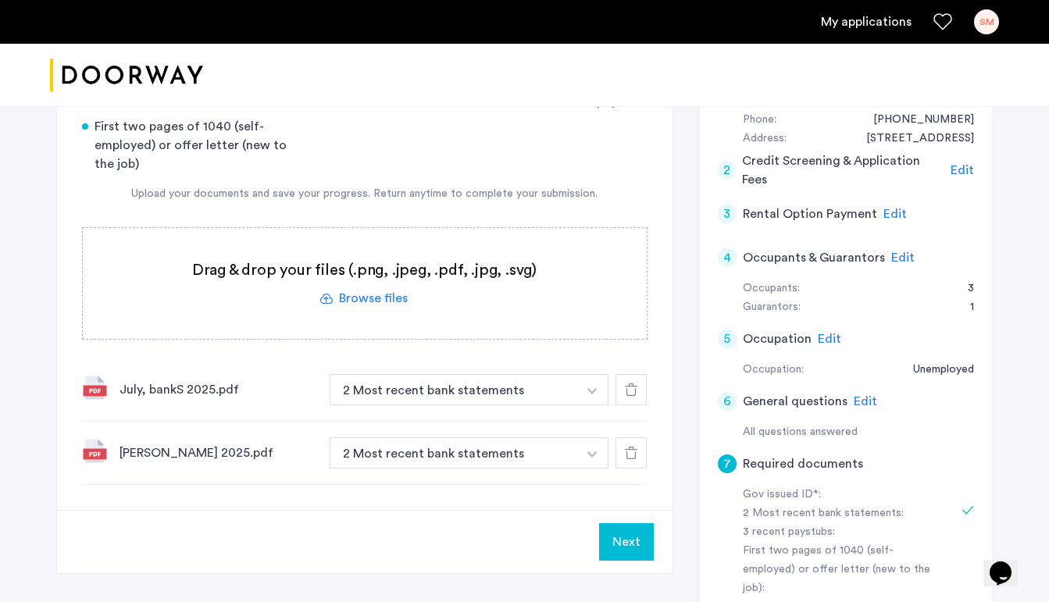
click at [375, 305] on label at bounding box center [365, 283] width 564 height 111
click at [0, 0] on input "file" at bounding box center [0, 0] width 0 height 0
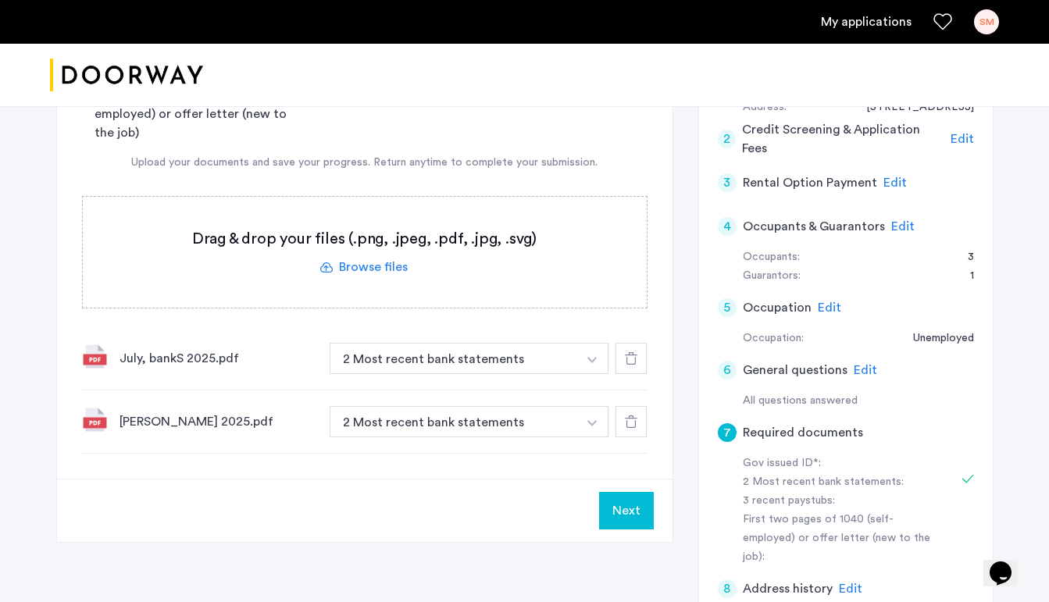
click at [378, 266] on label at bounding box center [365, 252] width 564 height 111
click at [0, 0] on input "file" at bounding box center [0, 0] width 0 height 0
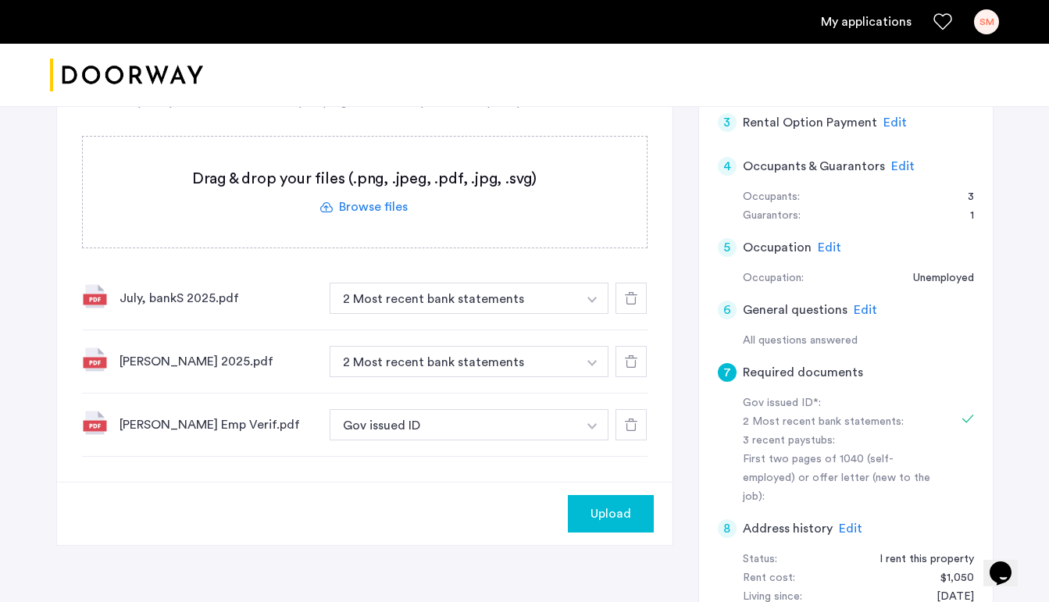
scroll to position [308, 0]
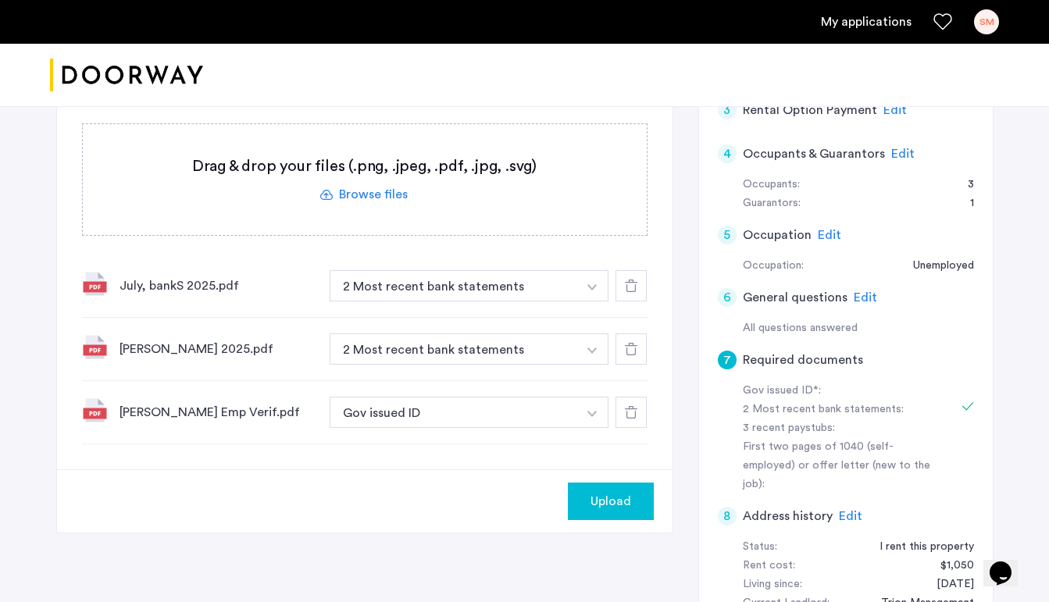
click at [585, 405] on button "button" at bounding box center [592, 412] width 32 height 31
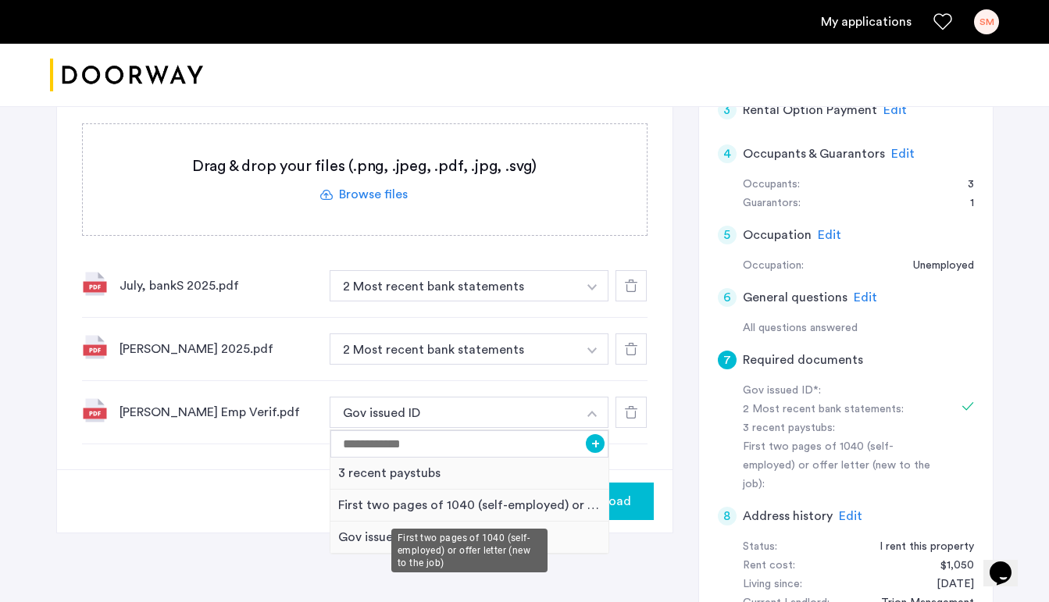
click at [499, 506] on div "First two pages of 1040 (self-employed) or offer letter (new to the job)" at bounding box center [469, 506] width 279 height 32
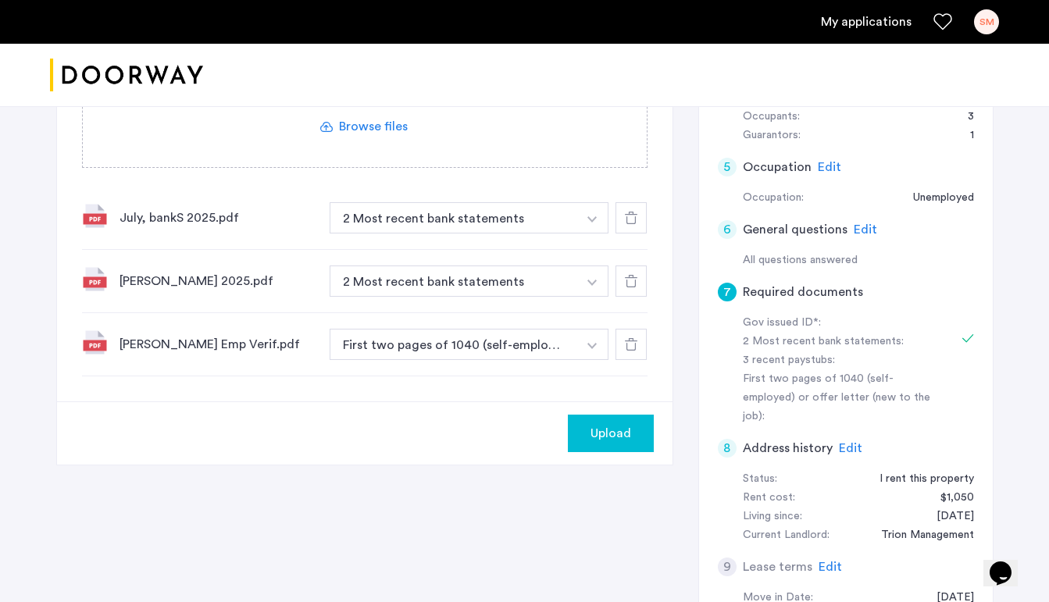
scroll to position [416, 0]
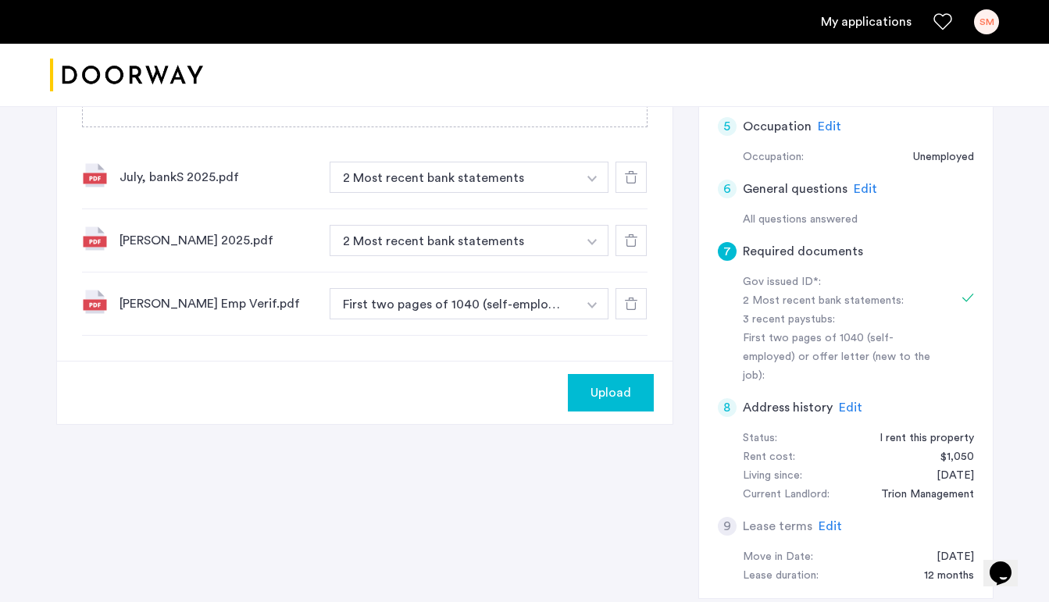
click at [610, 399] on span "Upload" at bounding box center [610, 392] width 41 height 19
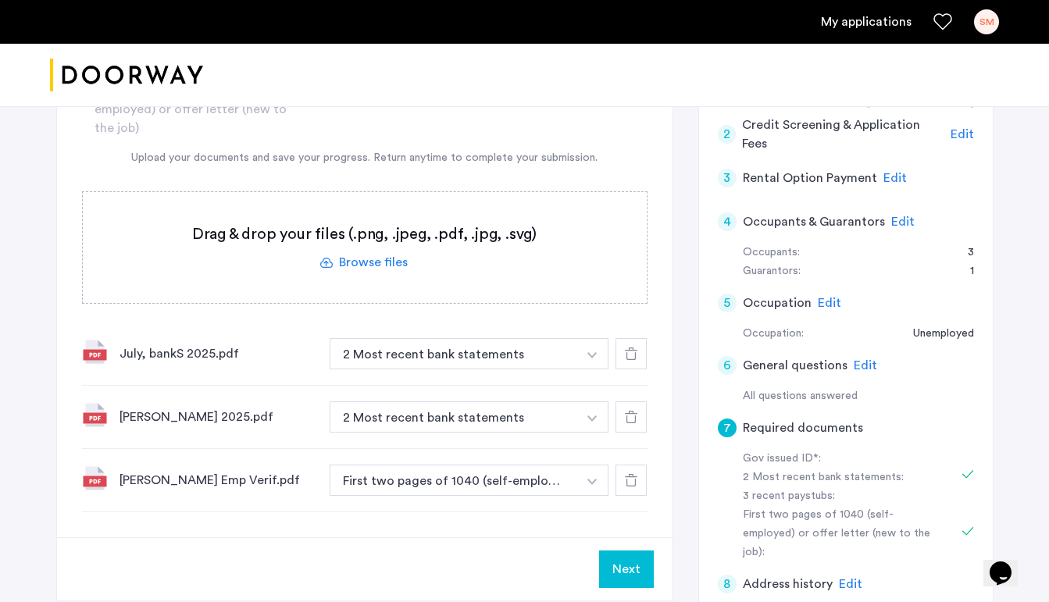
scroll to position [243, 0]
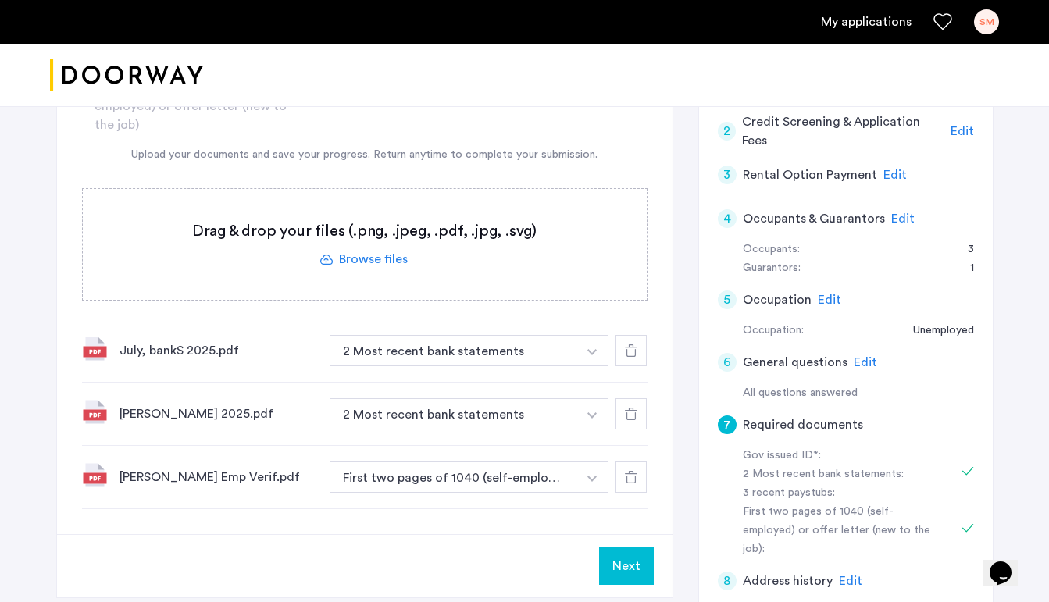
click at [626, 570] on button "Next" at bounding box center [626, 565] width 55 height 37
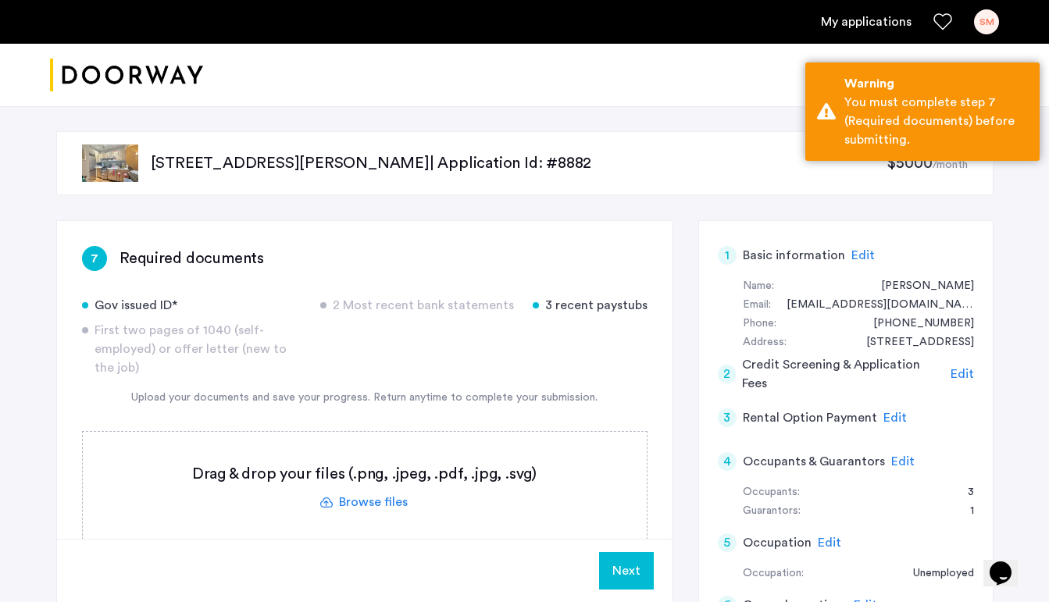
scroll to position [0, 0]
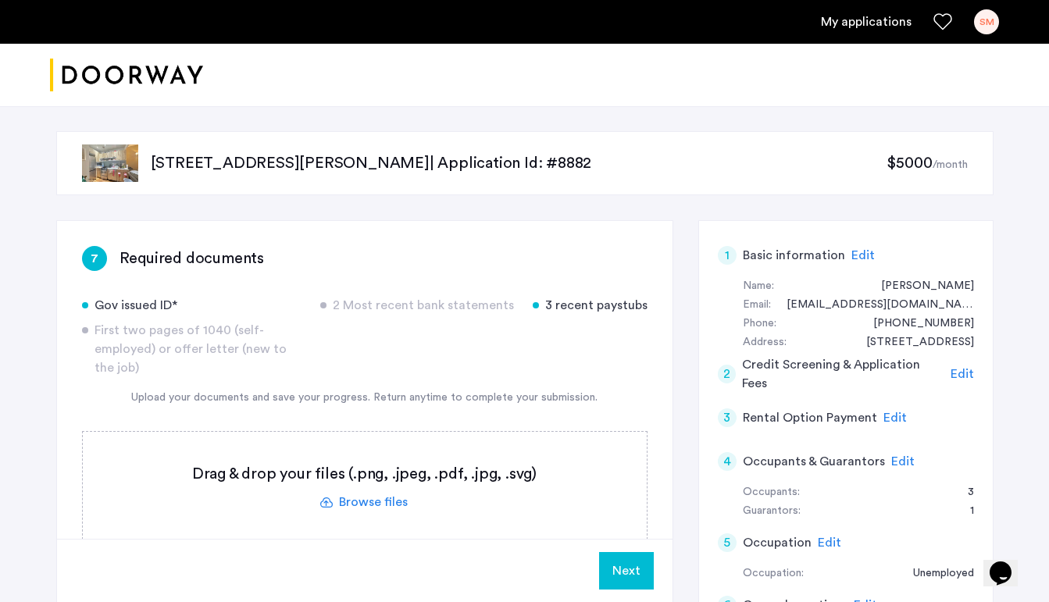
click at [880, 21] on link "My applications" at bounding box center [866, 21] width 91 height 19
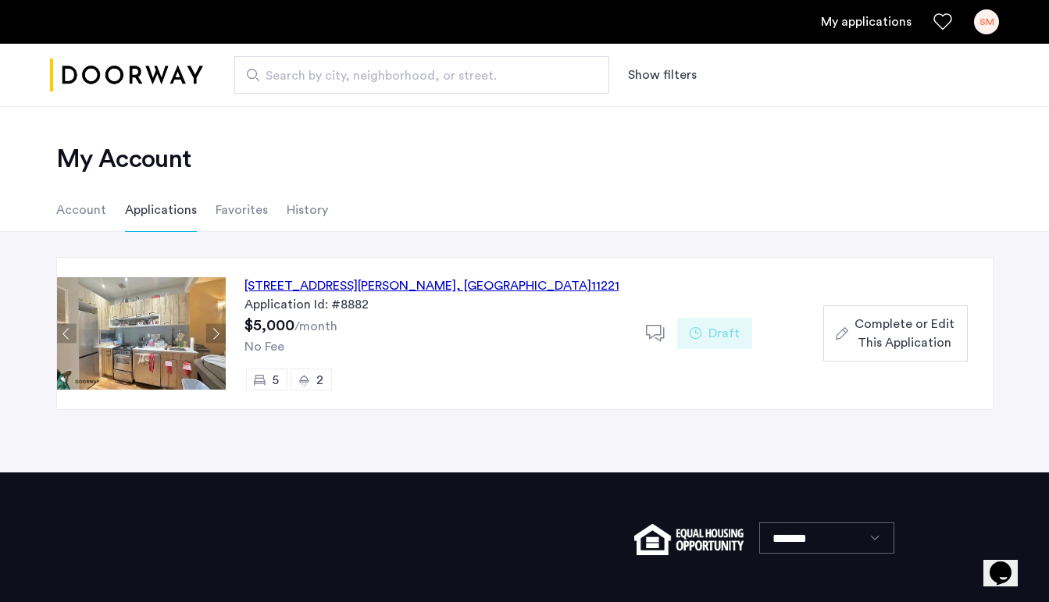
click at [889, 352] on button "Complete or Edit This Application" at bounding box center [895, 333] width 144 height 56
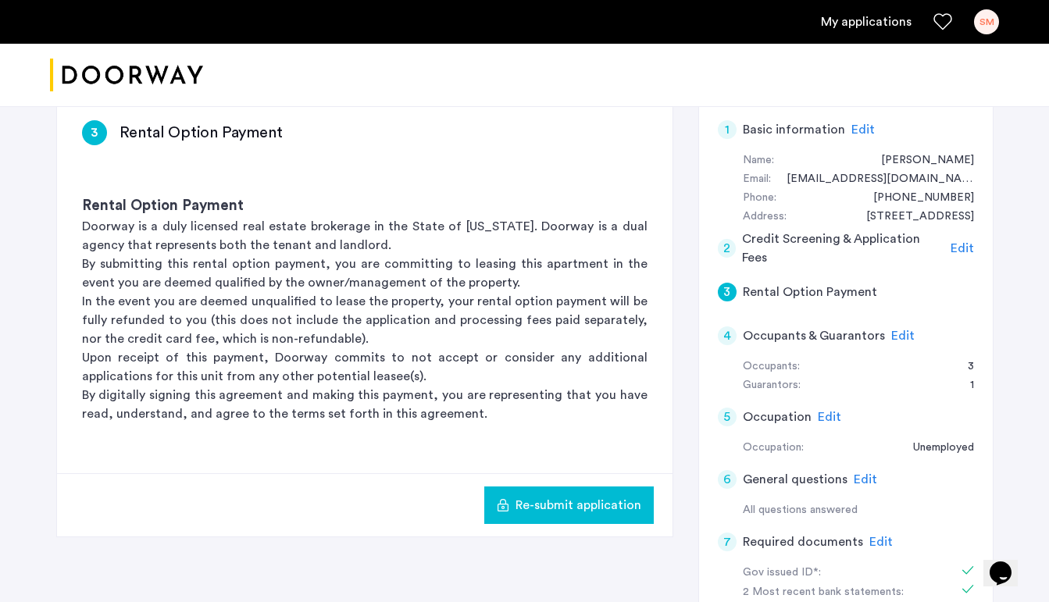
scroll to position [125, 0]
click at [891, 333] on span "Edit" at bounding box center [902, 336] width 23 height 12
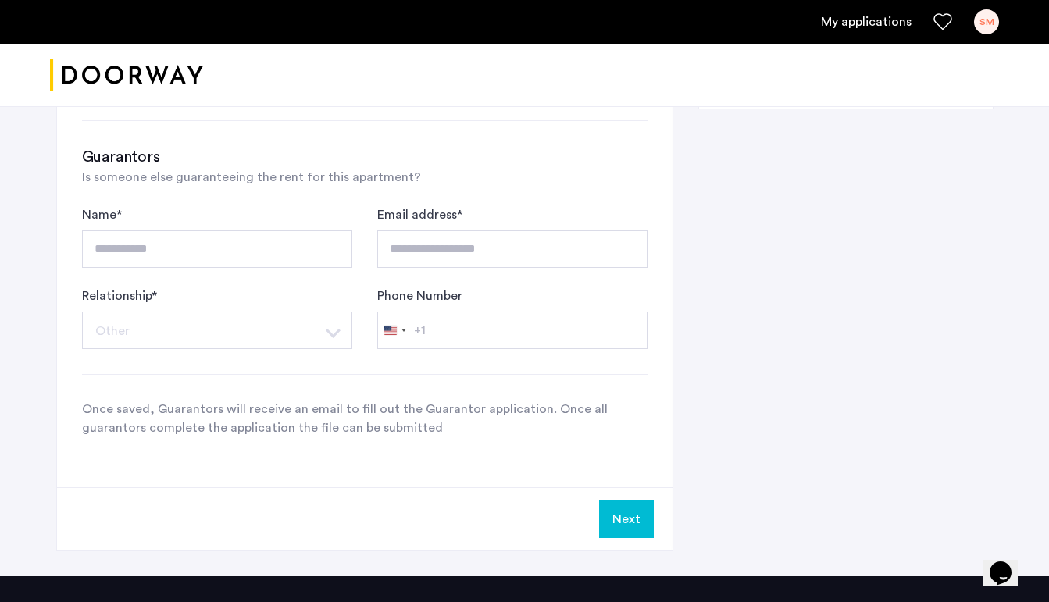
scroll to position [910, 0]
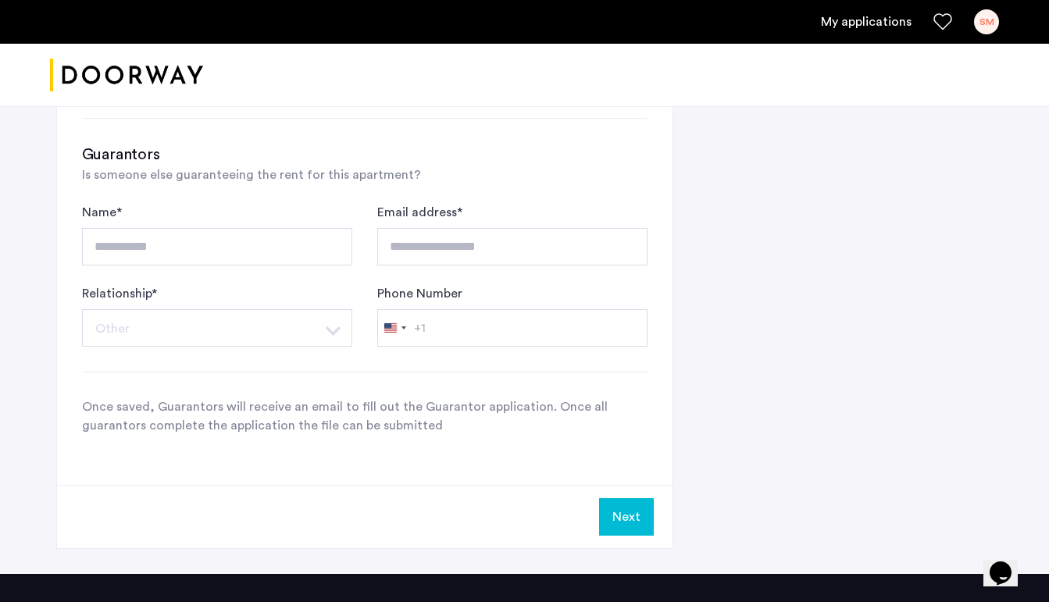
click at [611, 513] on button "Next" at bounding box center [626, 516] width 55 height 37
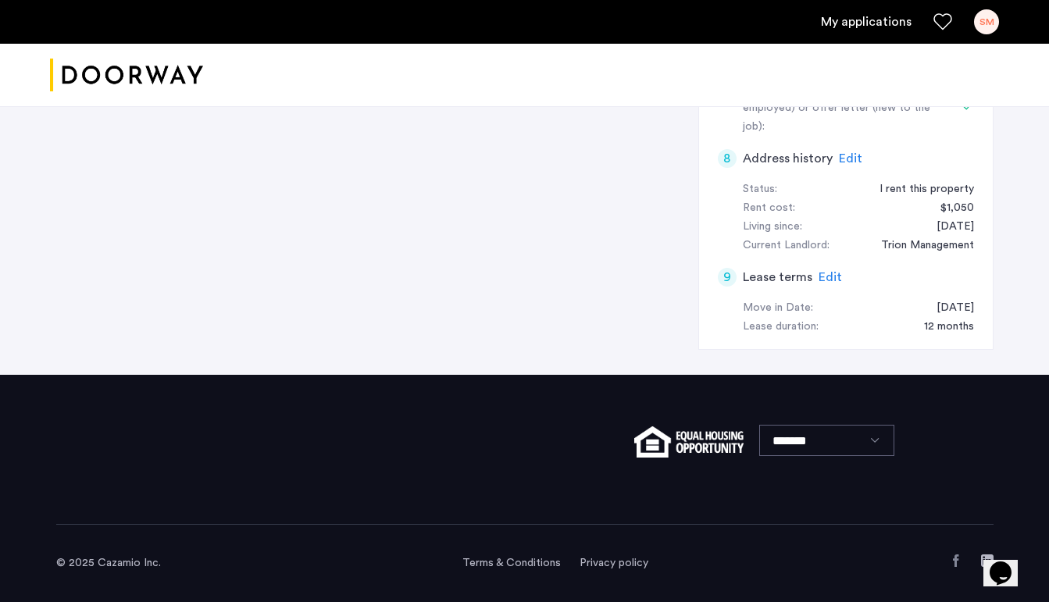
scroll to position [0, 0]
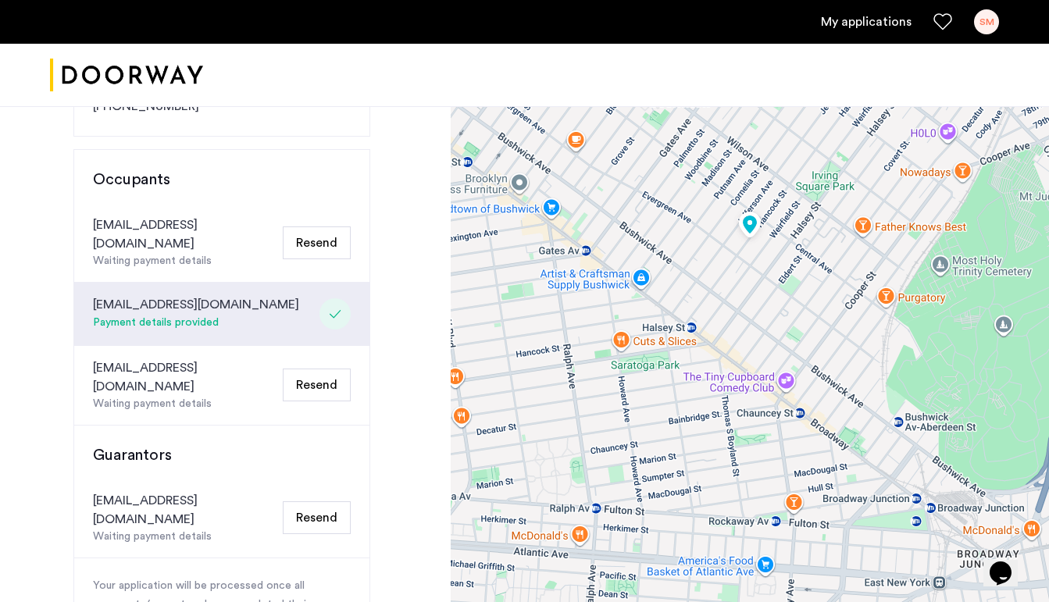
scroll to position [380, 0]
